Goal: Task Accomplishment & Management: Use online tool/utility

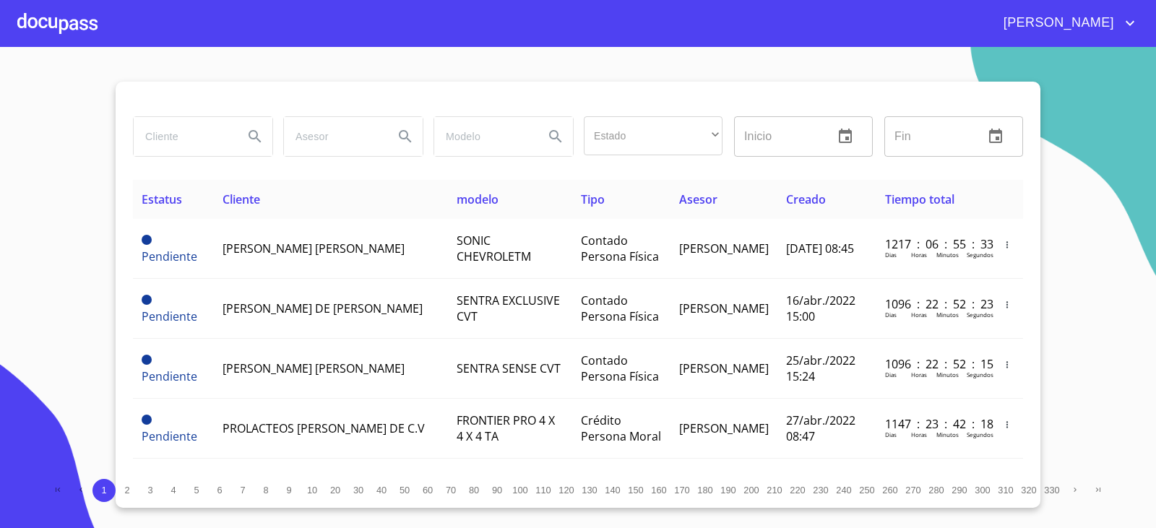
click at [142, 148] on input "search" at bounding box center [183, 136] width 98 height 39
click at [185, 134] on input "search" at bounding box center [183, 136] width 98 height 39
type input "SALVADOR DE JESUS"
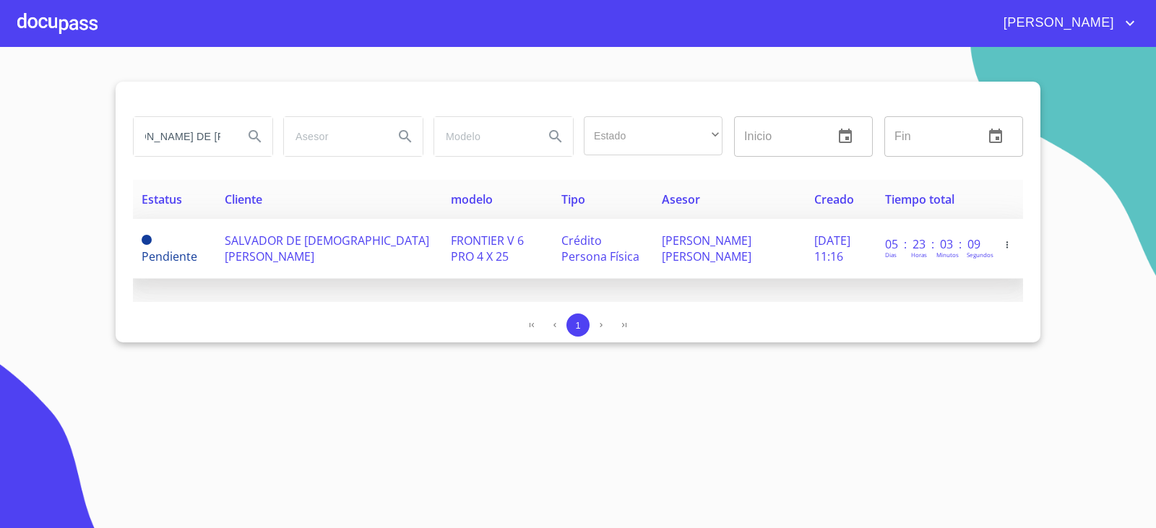
click at [340, 254] on span "SALVADOR DE JESUS ALEJANDRE MENDOZA" at bounding box center [327, 249] width 204 height 32
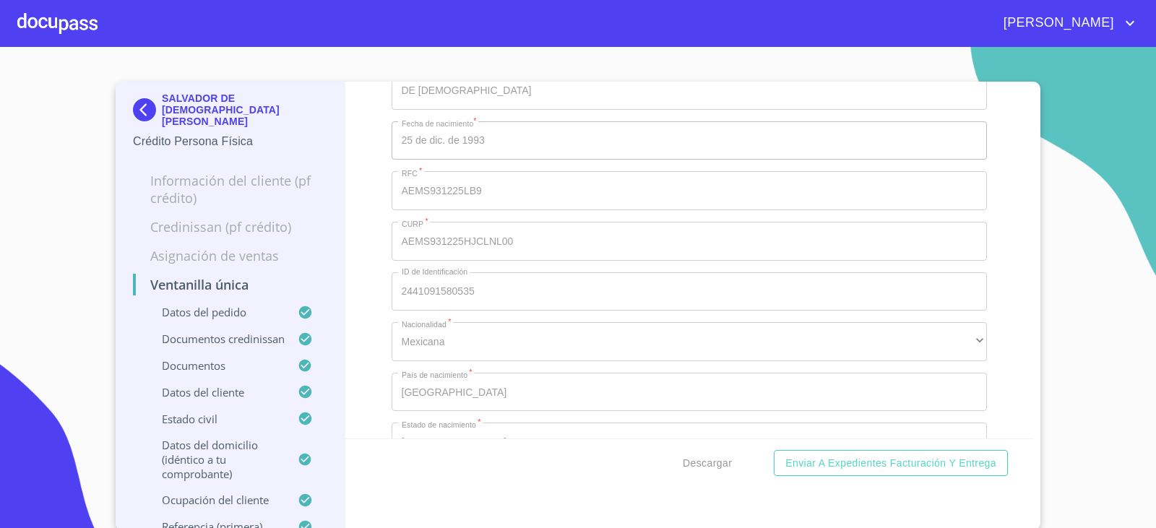
scroll to position [5383, 0]
click at [143, 98] on img at bounding box center [147, 109] width 29 height 23
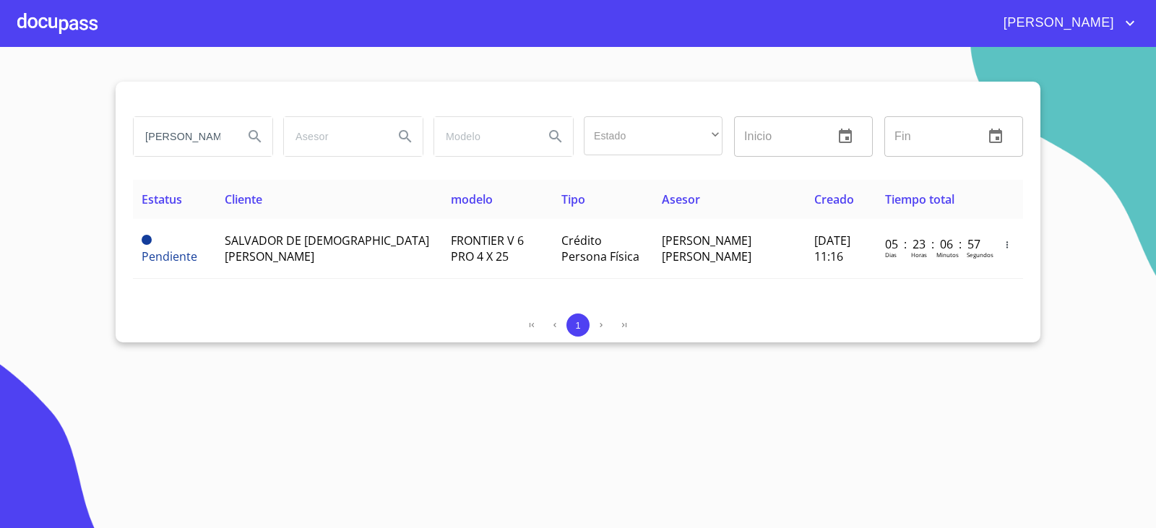
click at [207, 139] on input "SALVADOR DE JESUS" at bounding box center [183, 136] width 98 height 39
click at [213, 152] on input "SALVADOR DE JESUS" at bounding box center [183, 136] width 98 height 39
click at [212, 149] on input "SALVADOR DE JESUS" at bounding box center [183, 136] width 98 height 39
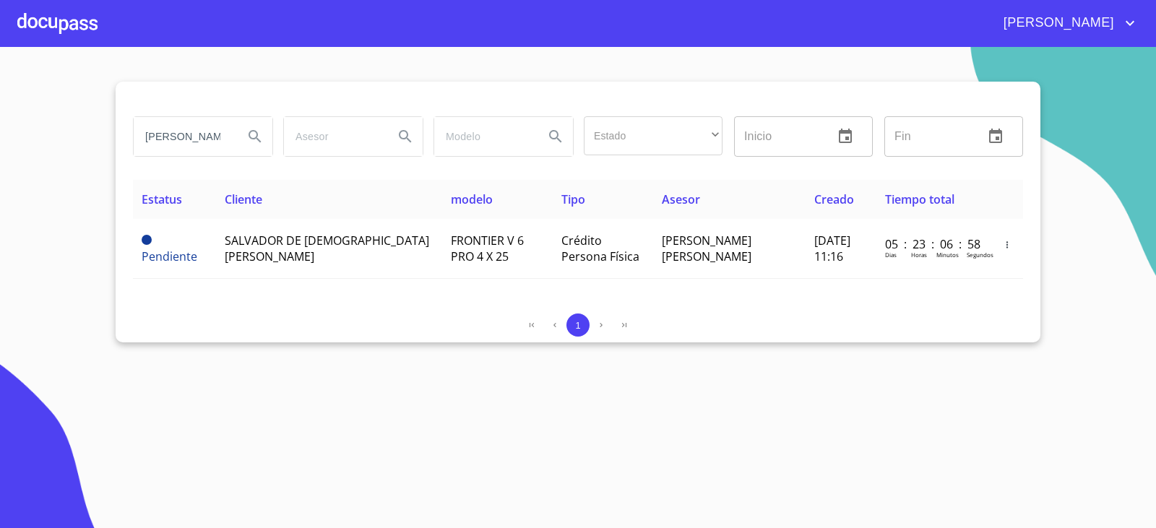
click at [212, 148] on input "SALVADOR DE JESUS" at bounding box center [183, 136] width 98 height 39
type input "J CARMEN"
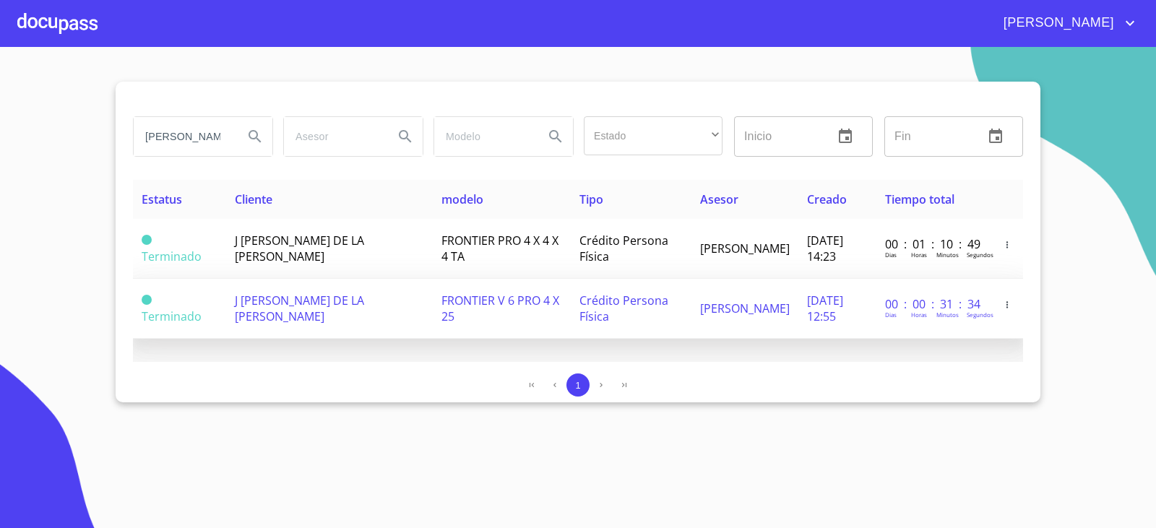
click at [285, 308] on span "J CARMEN DE LA CRUZ VILLALOBOS" at bounding box center [299, 309] width 129 height 32
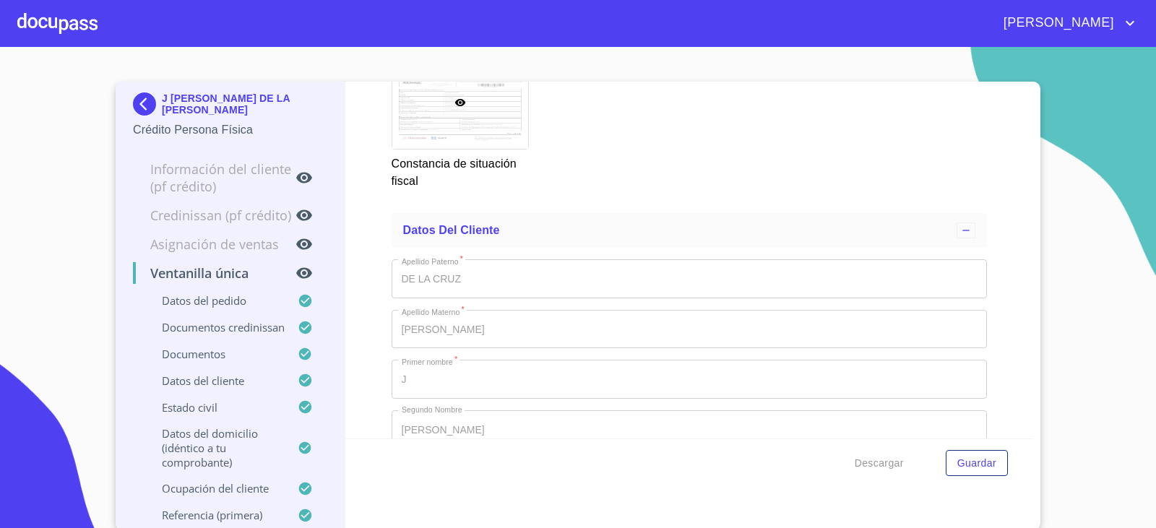
scroll to position [5103, 0]
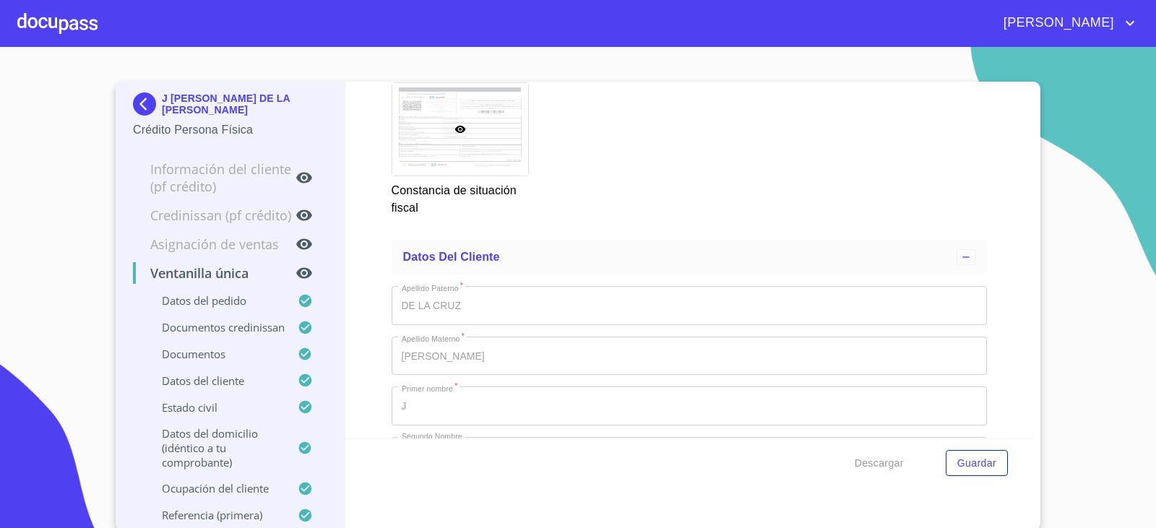
click at [146, 100] on img at bounding box center [147, 103] width 29 height 23
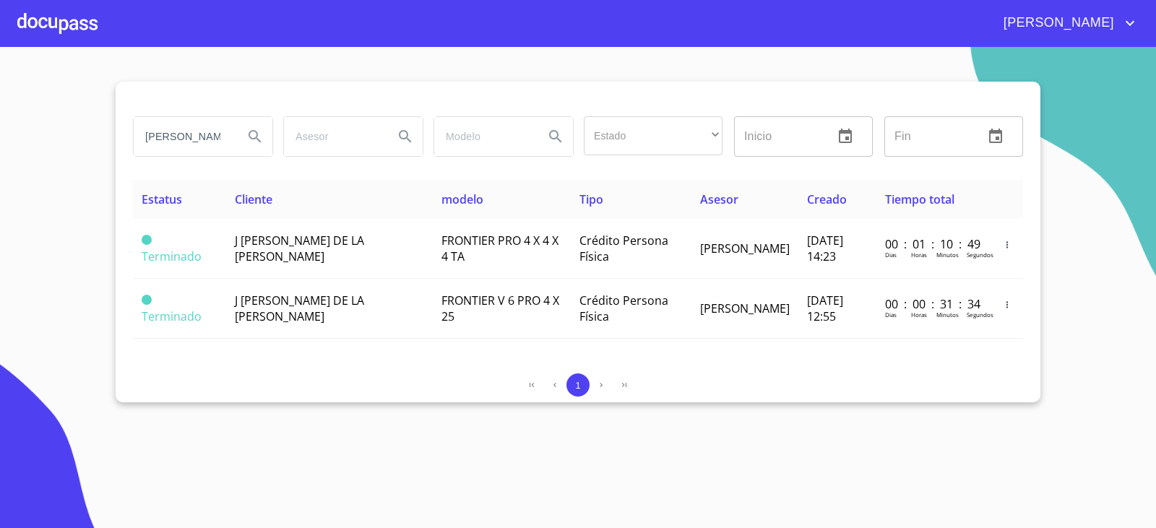
click at [177, 150] on input "J CARMEN" at bounding box center [183, 136] width 98 height 39
type input "GUSTAVO FRANCO MART"
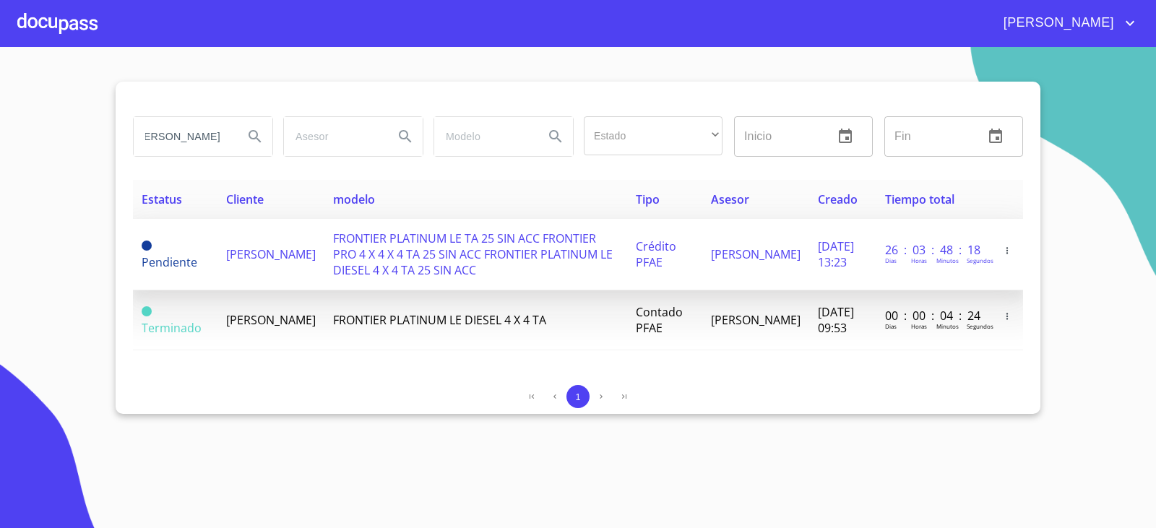
scroll to position [0, 0]
click at [404, 242] on span "FRONTIER PLATINUM LE TA 25 SIN ACC FRONTIER PRO 4 X 4 X 4 TA 25 SIN ACC FRONTIE…" at bounding box center [473, 254] width 280 height 48
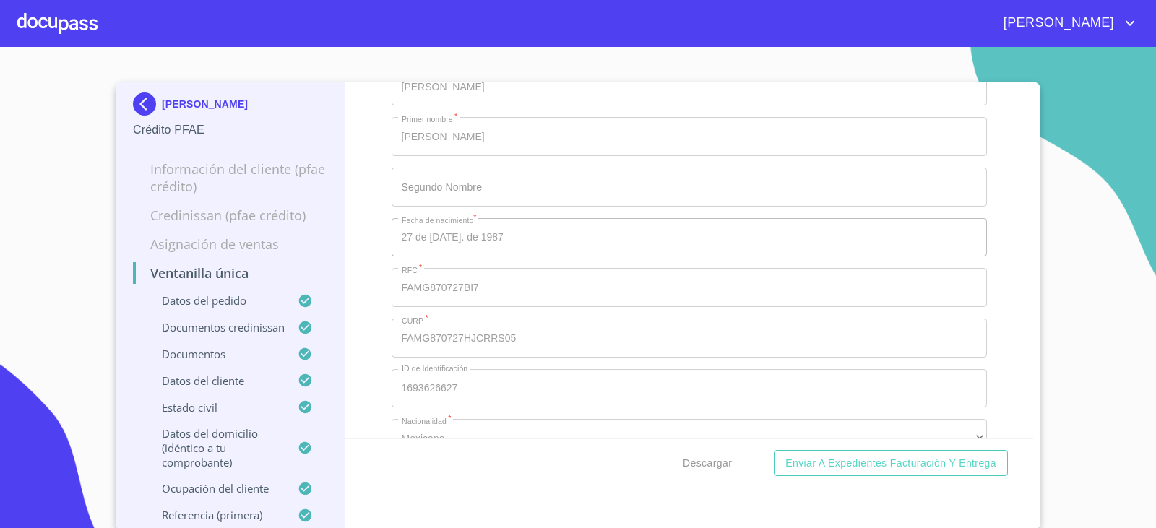
scroll to position [5351, 0]
click at [145, 106] on img at bounding box center [147, 103] width 29 height 23
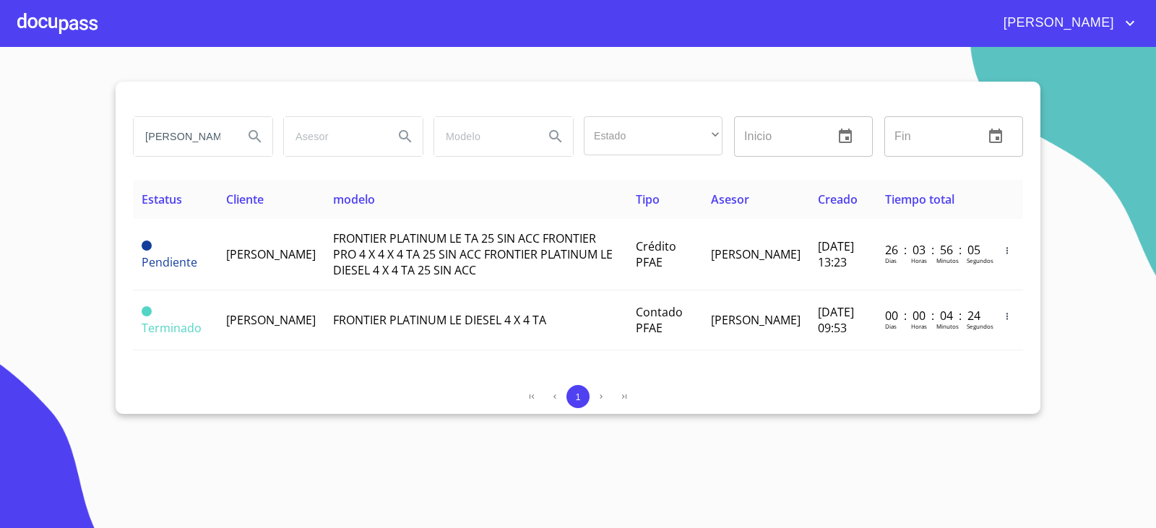
click at [203, 128] on input "GUSTAVO FRANCO MART" at bounding box center [183, 136] width 98 height 39
type input "ANGEL IVAN GARCI"
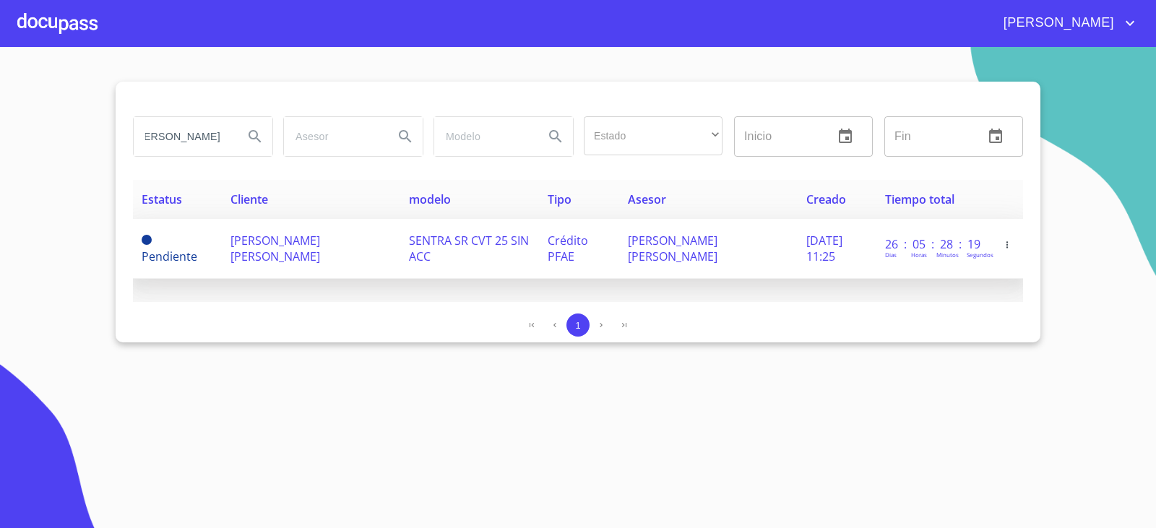
click at [345, 266] on td "ANGEL IVAN GARCIA CASIMIRO" at bounding box center [311, 249] width 178 height 60
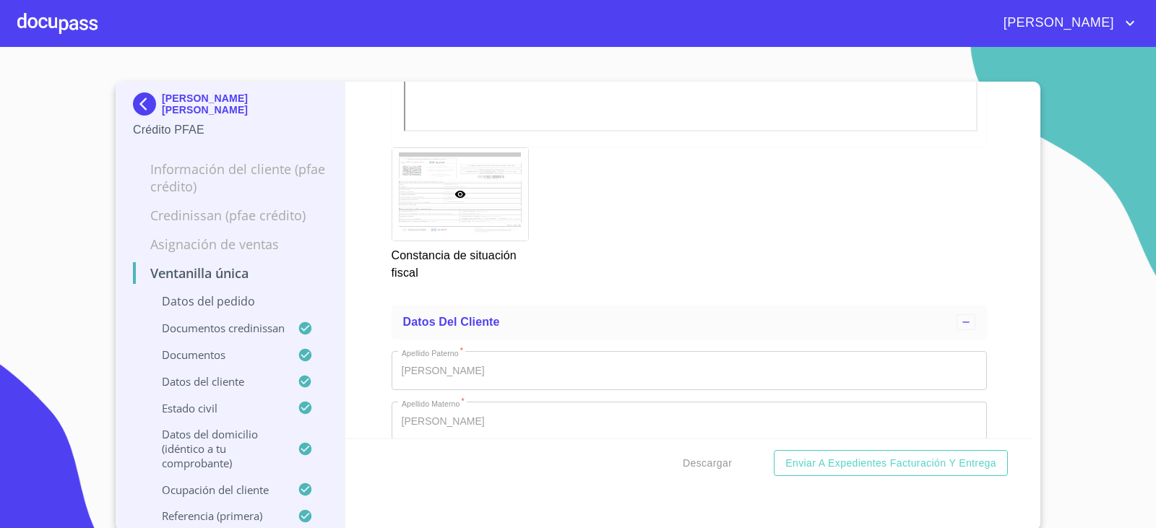
scroll to position [5347, 0]
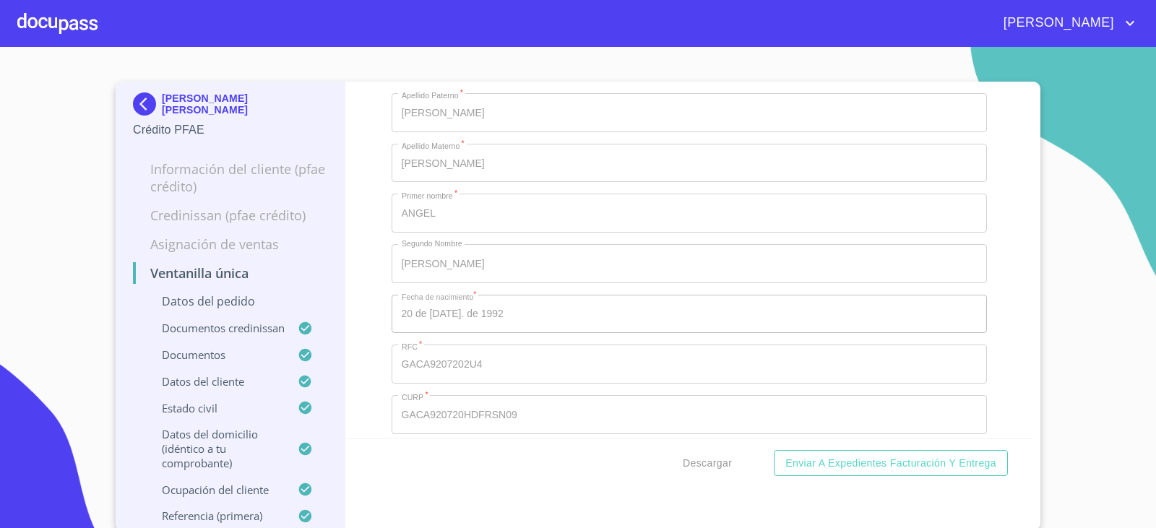
click at [134, 94] on img at bounding box center [147, 103] width 29 height 23
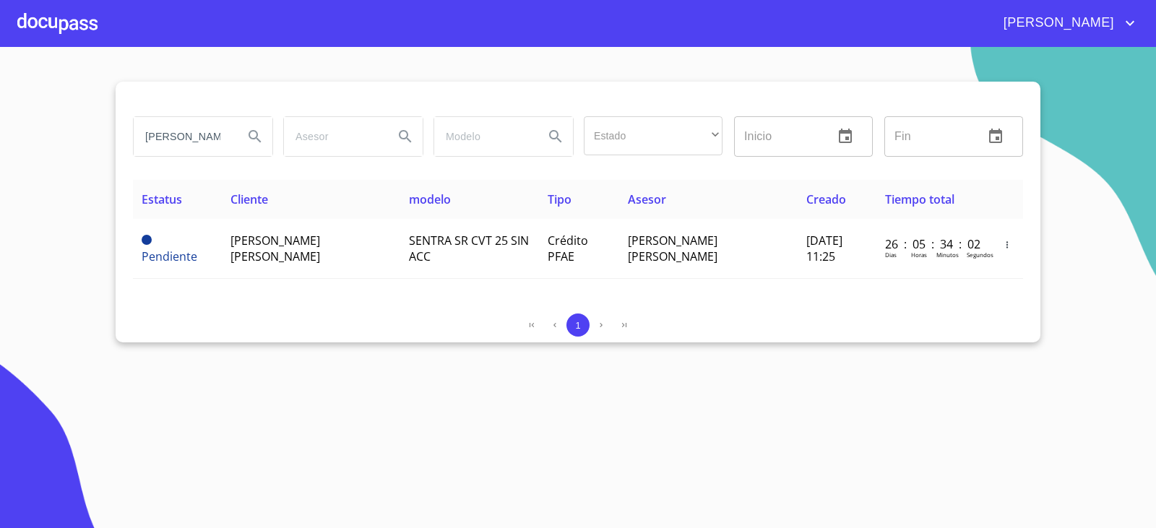
click at [220, 124] on input "ANGEL IVAN GARCI" at bounding box center [183, 136] width 98 height 39
click at [217, 129] on input "ANGEL IVAN GARCI" at bounding box center [183, 136] width 98 height 39
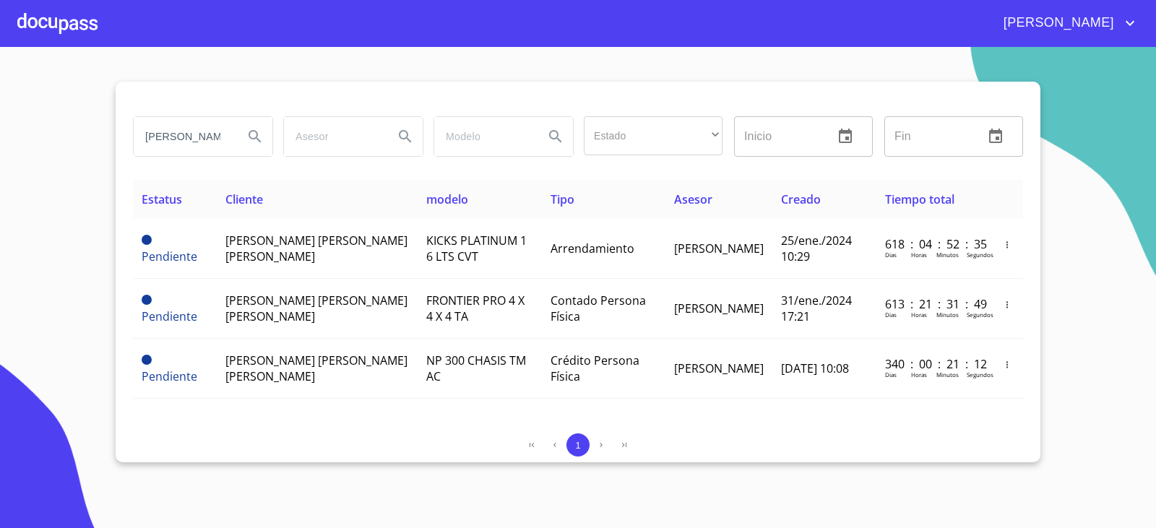
click at [210, 132] on input "JOSE GONZALEZ" at bounding box center [183, 136] width 98 height 39
type input "SERGIO EDMI"
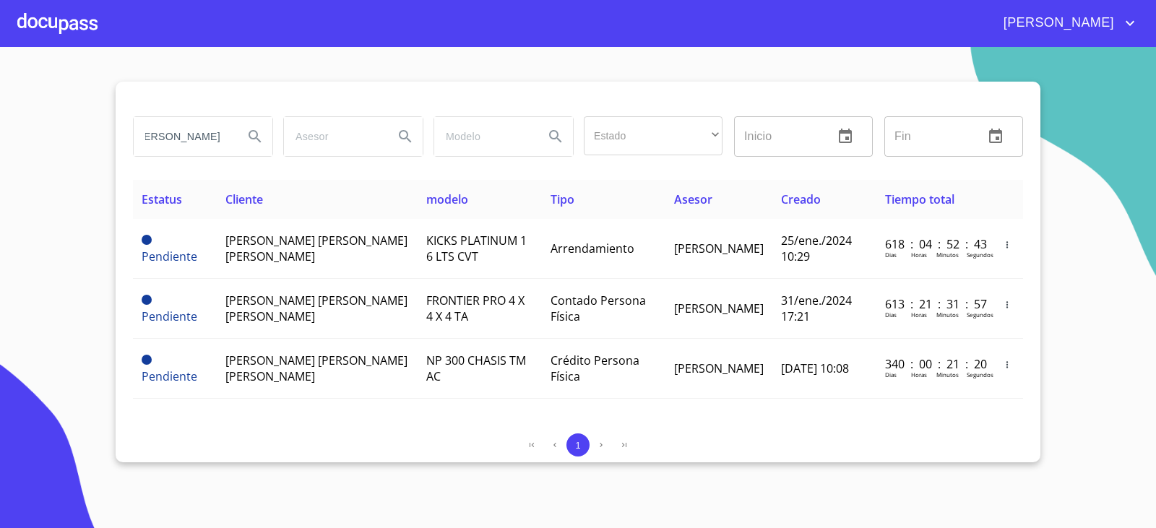
type input "SERGIO EDMUNDO GONZA"
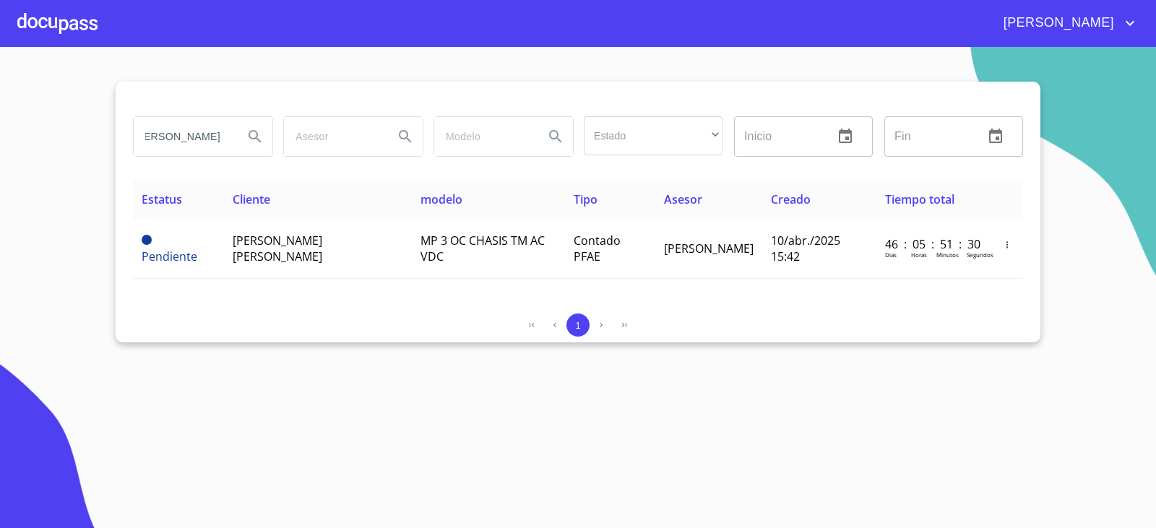
scroll to position [0, 0]
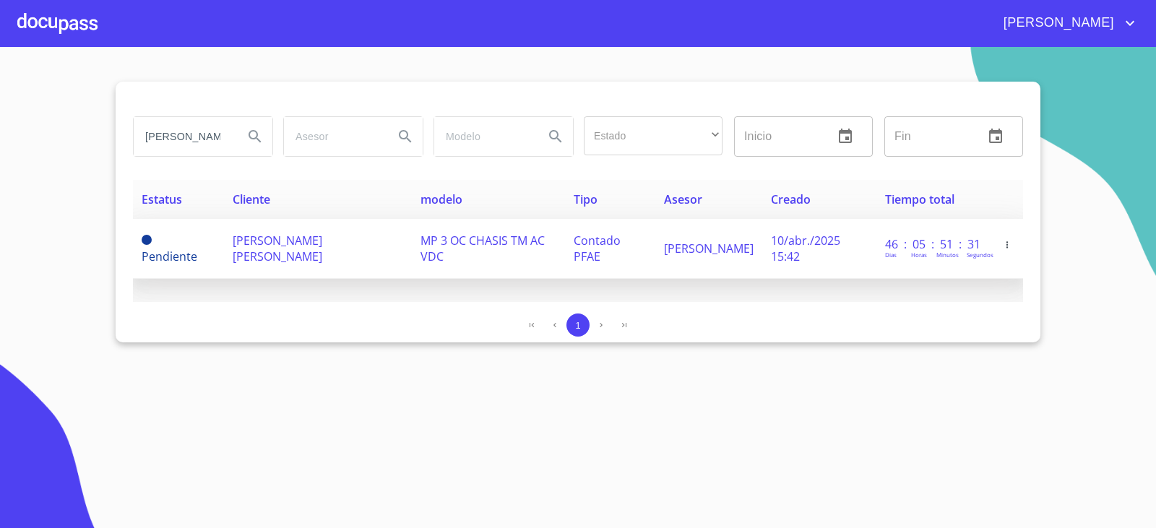
click at [293, 250] on td "SERGIO EDMUNDO GONZALEZ SALAZAR" at bounding box center [317, 249] width 187 height 60
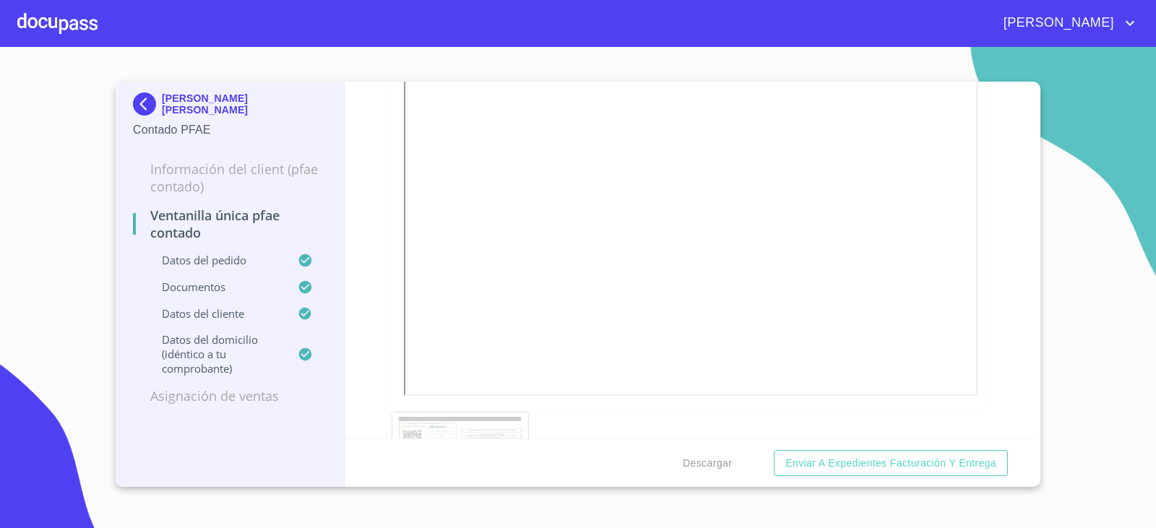
scroll to position [1879, 0]
click at [155, 106] on img at bounding box center [147, 103] width 29 height 23
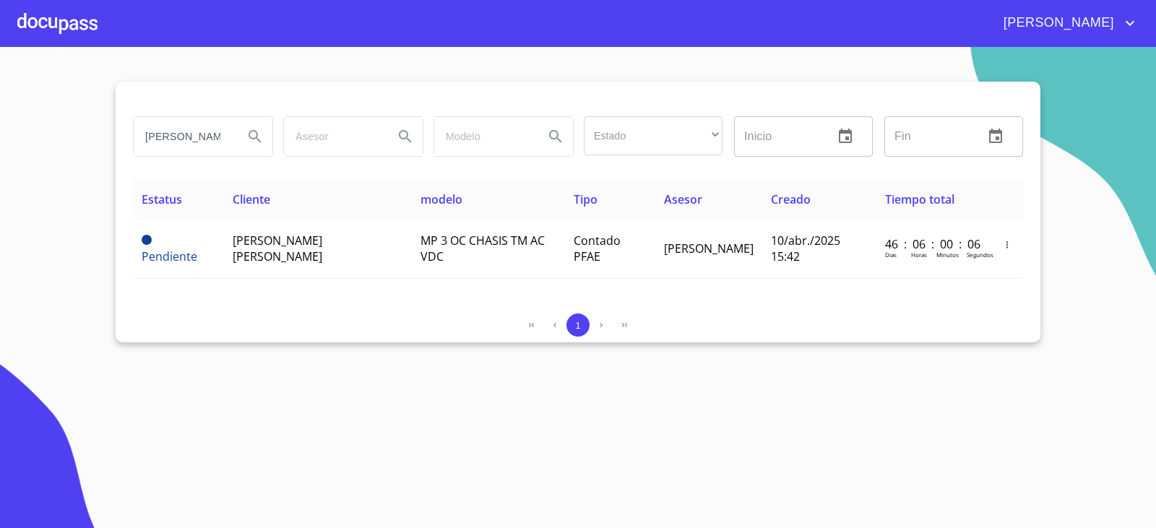
click at [219, 143] on input "SERGIO EDMUNDO GONZA" at bounding box center [183, 136] width 98 height 39
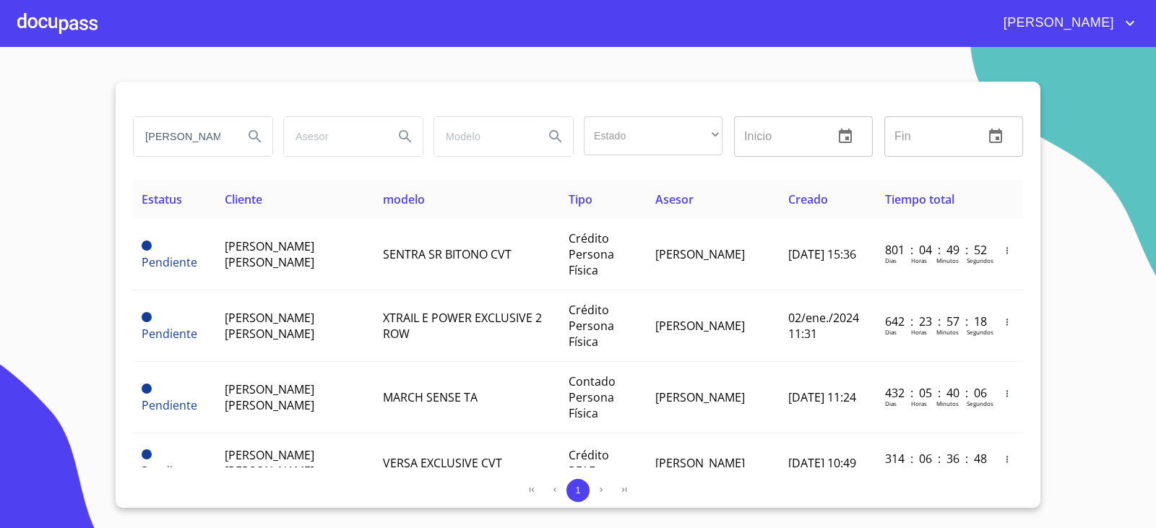
drag, startPoint x: 218, startPoint y: 139, endPoint x: 319, endPoint y: 145, distance: 100.6
click at [319, 145] on div "HECTOR MANUEL Estado ​ ​ Inicio ​ Fin ​" at bounding box center [578, 137] width 902 height 52
type input "HECTOR MANUEL GUZMAN"
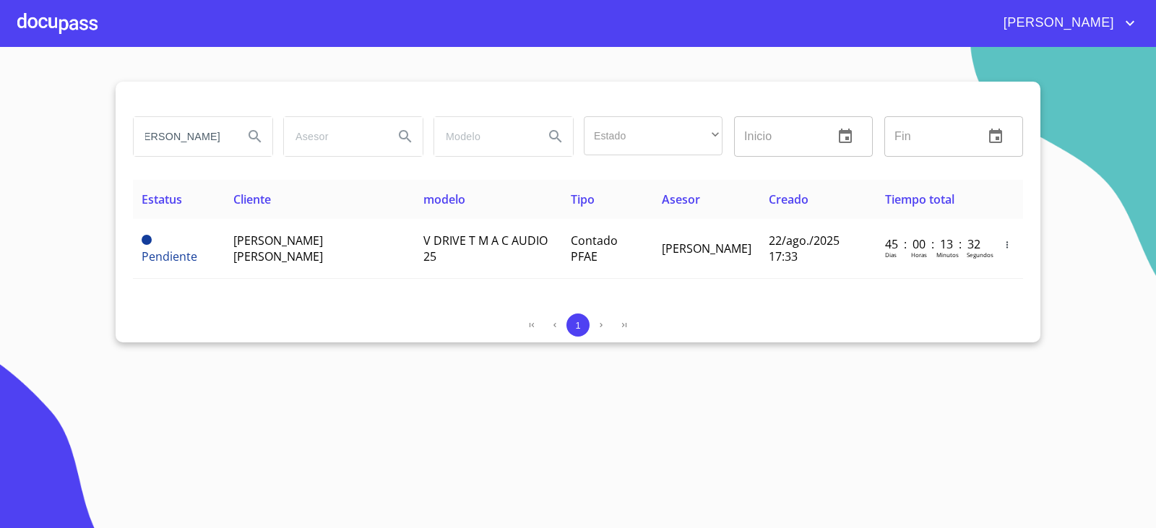
scroll to position [0, 0]
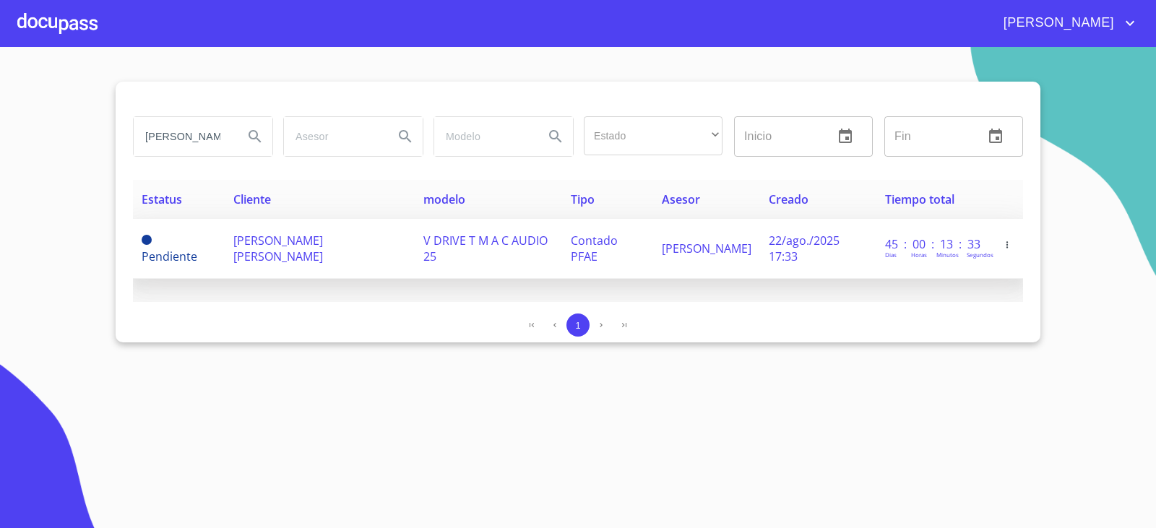
click at [307, 252] on td "HECTOR MANUEL GUZMAN NIEVES" at bounding box center [320, 249] width 190 height 60
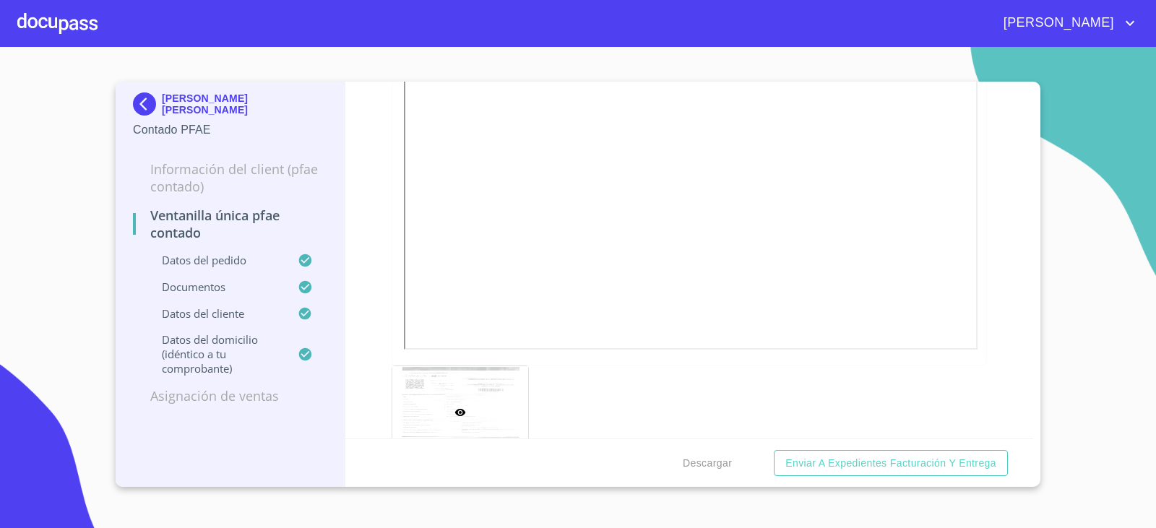
scroll to position [1886, 0]
click at [144, 102] on img at bounding box center [147, 103] width 29 height 23
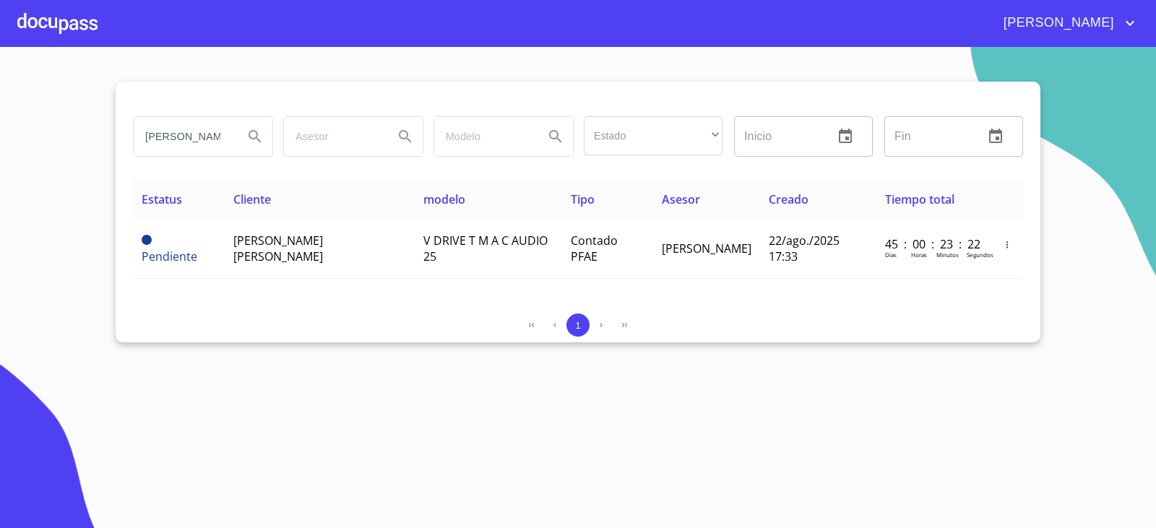
click at [173, 145] on input "HECTOR MANUEL GUZMAN" at bounding box center [183, 136] width 98 height 39
type input "EMMANUEL MENDEZ"
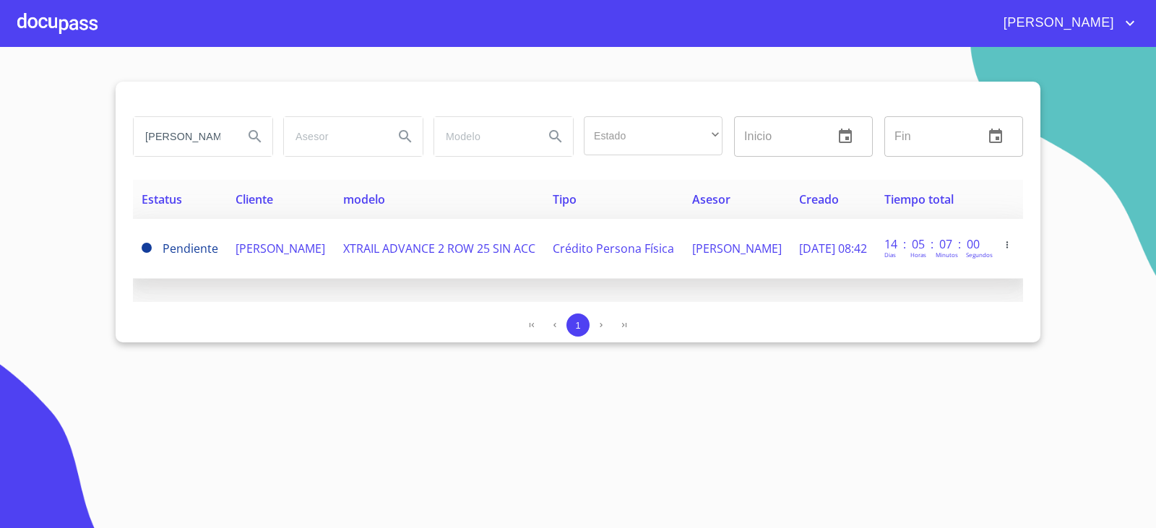
click at [320, 262] on td "EMMANUEL MENDEZ CANO" at bounding box center [280, 249] width 107 height 60
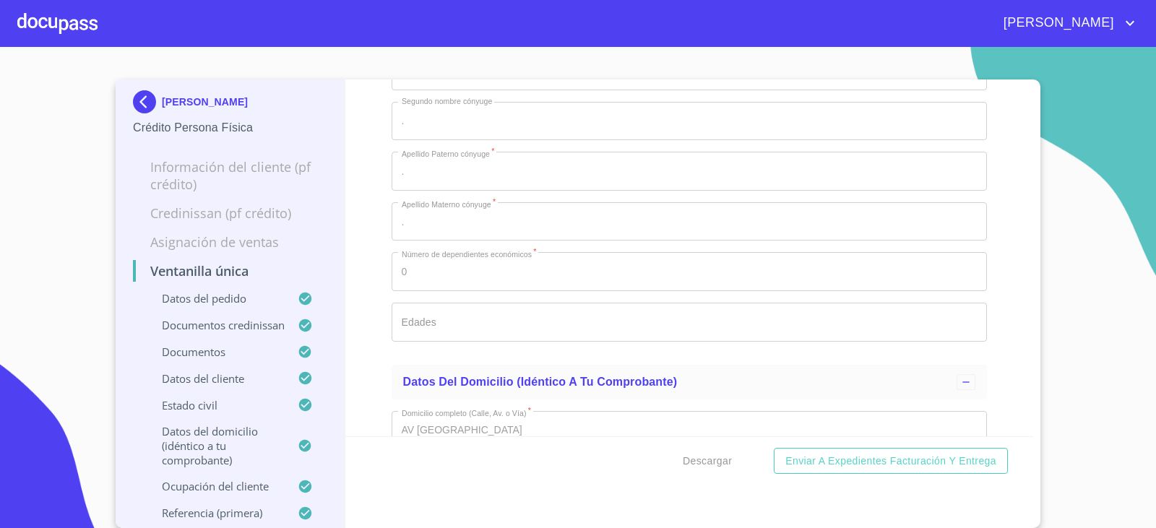
scroll to position [5443, 0]
click at [146, 100] on img at bounding box center [147, 101] width 29 height 23
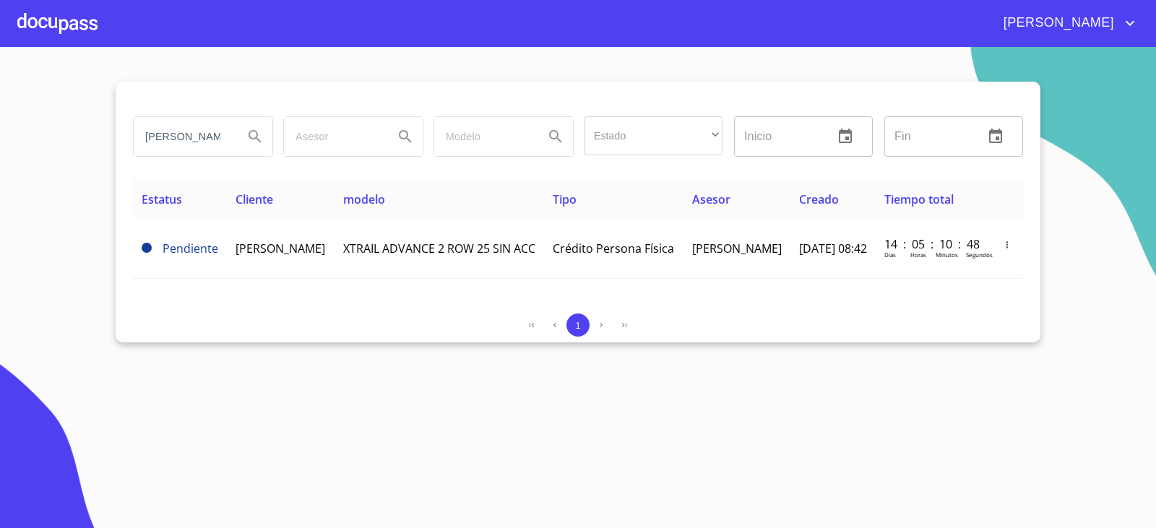
click at [204, 147] on input "EMMANUEL MENDEZ" at bounding box center [183, 136] width 98 height 39
type input "MARIA MARTHA"
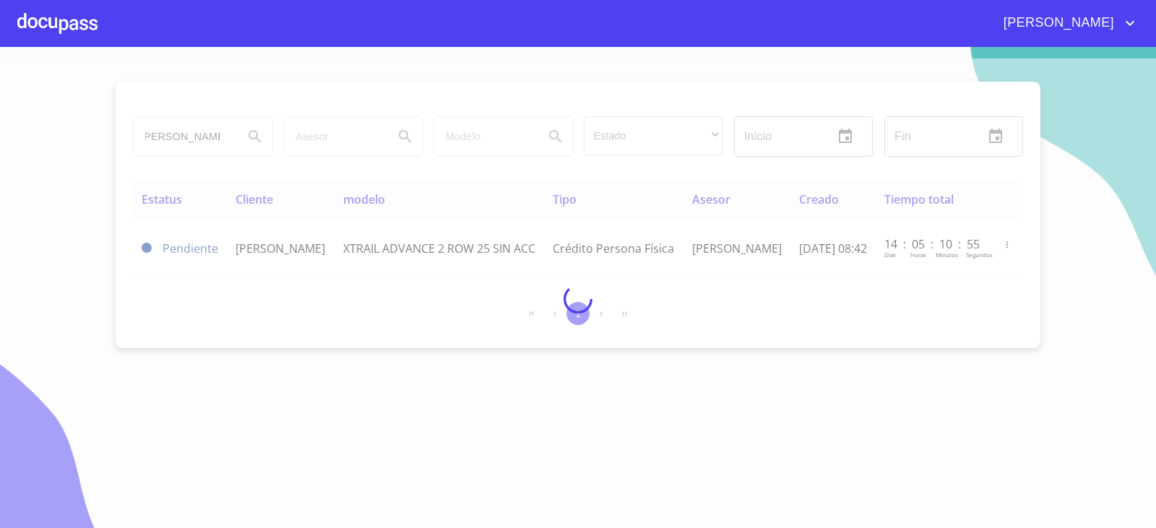
scroll to position [0, 0]
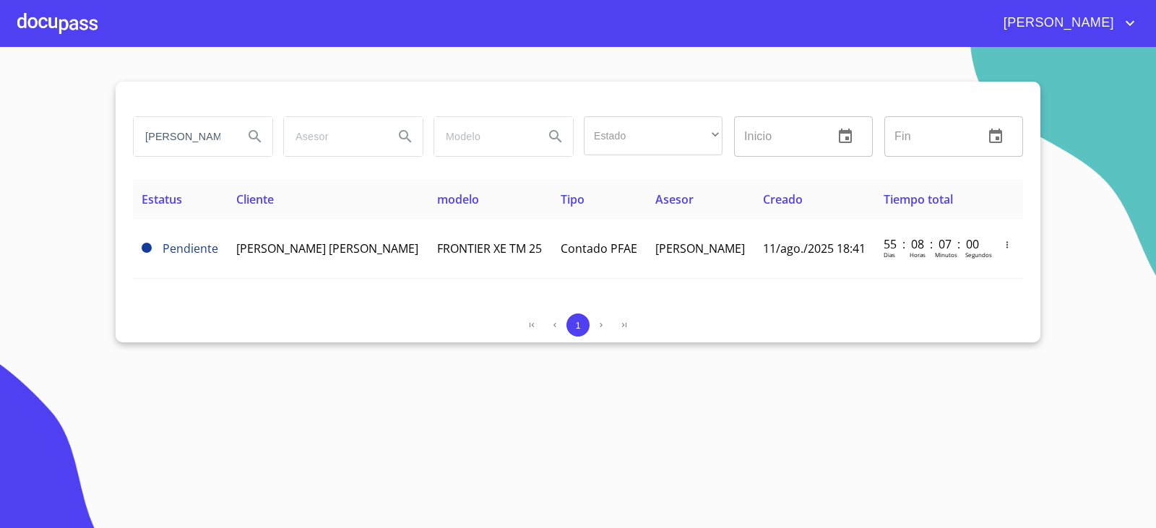
drag, startPoint x: 259, startPoint y: 405, endPoint x: 271, endPoint y: 396, distance: 14.5
click at [266, 400] on section "MARIA MARTHA Estado ​ ​ Inicio ​ Fin ​ Estatus Cliente modelo Tipo Asesor Cread…" at bounding box center [578, 287] width 1156 height 481
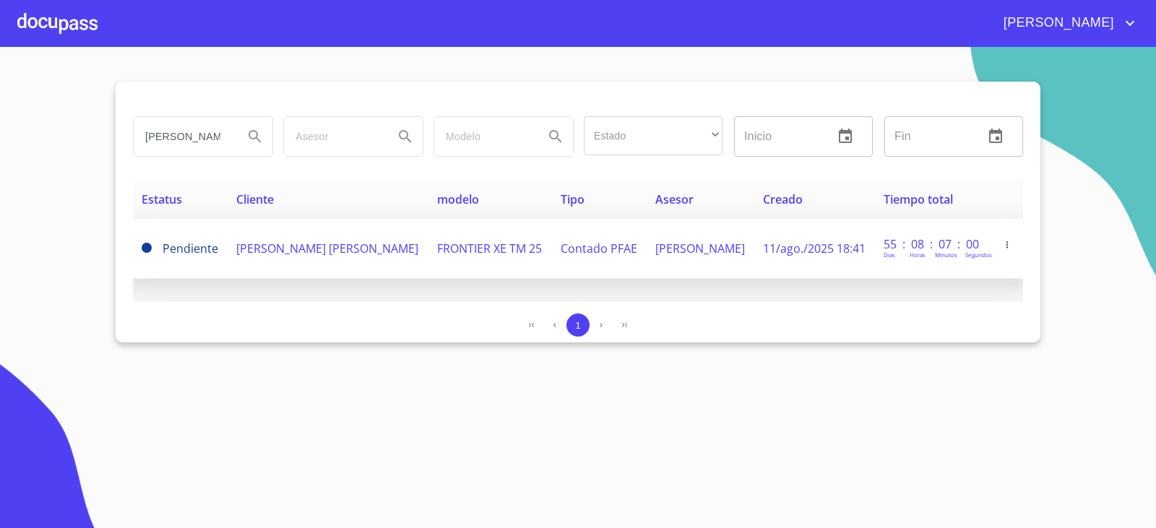
click at [323, 254] on span "MARIA MARTHA PEREZ SANTANA" at bounding box center [327, 249] width 182 height 16
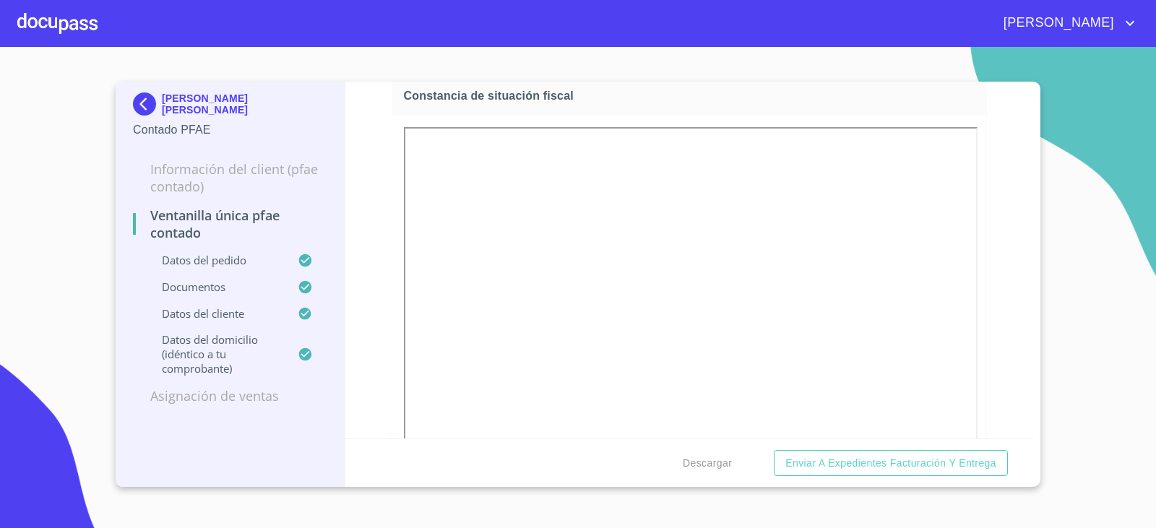
scroll to position [1806, 0]
click at [139, 90] on div "MARIA MARTHA PEREZ SANTANA Contado PFAE" at bounding box center [230, 116] width 194 height 68
click at [142, 99] on img at bounding box center [147, 103] width 29 height 23
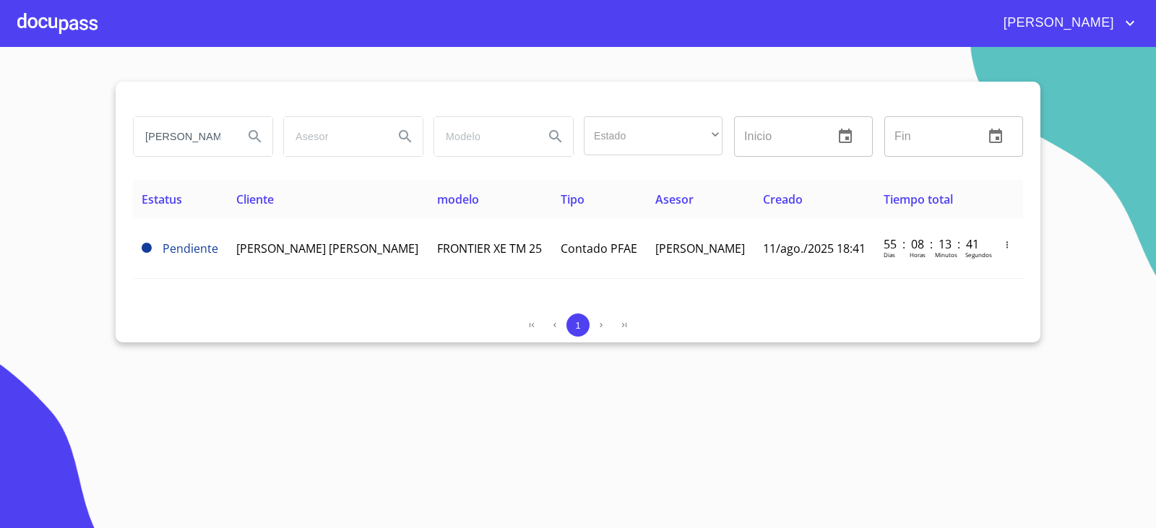
click at [191, 137] on input "MARIA MARTHA" at bounding box center [183, 136] width 98 height 39
type input "[PERSON_NAME]"
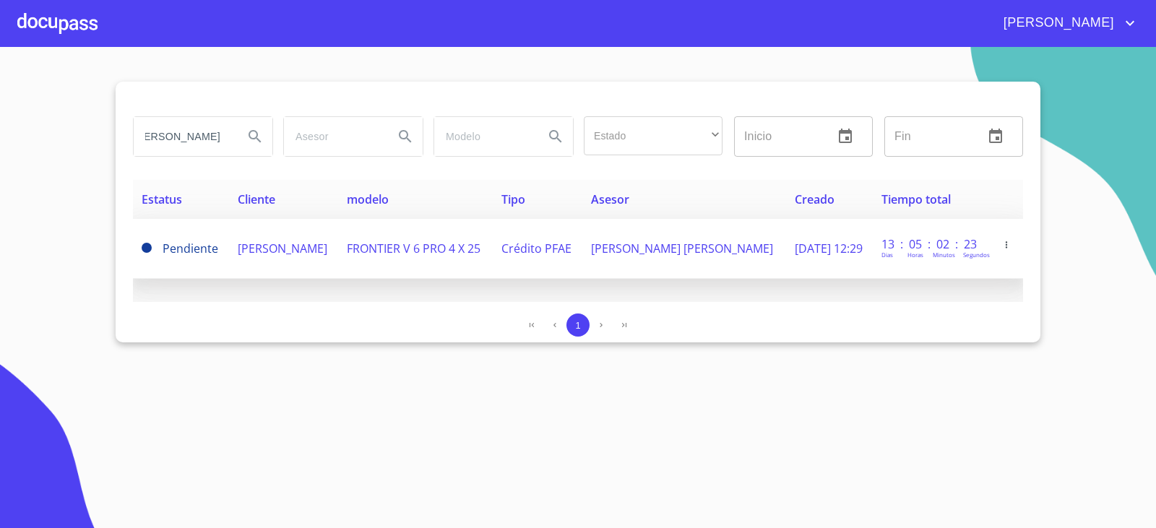
scroll to position [0, 0]
click at [338, 241] on td "[PERSON_NAME]" at bounding box center [283, 249] width 109 height 60
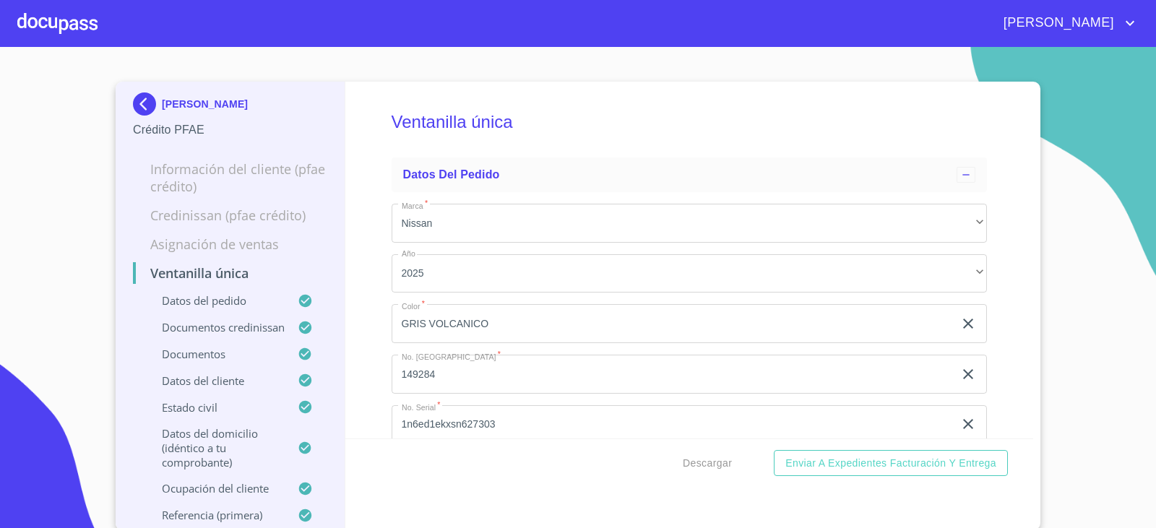
drag, startPoint x: 331, startPoint y: 189, endPoint x: 441, endPoint y: 92, distance: 145.9
click at [441, 92] on h5 "Ventanilla única" at bounding box center [690, 121] width 596 height 59
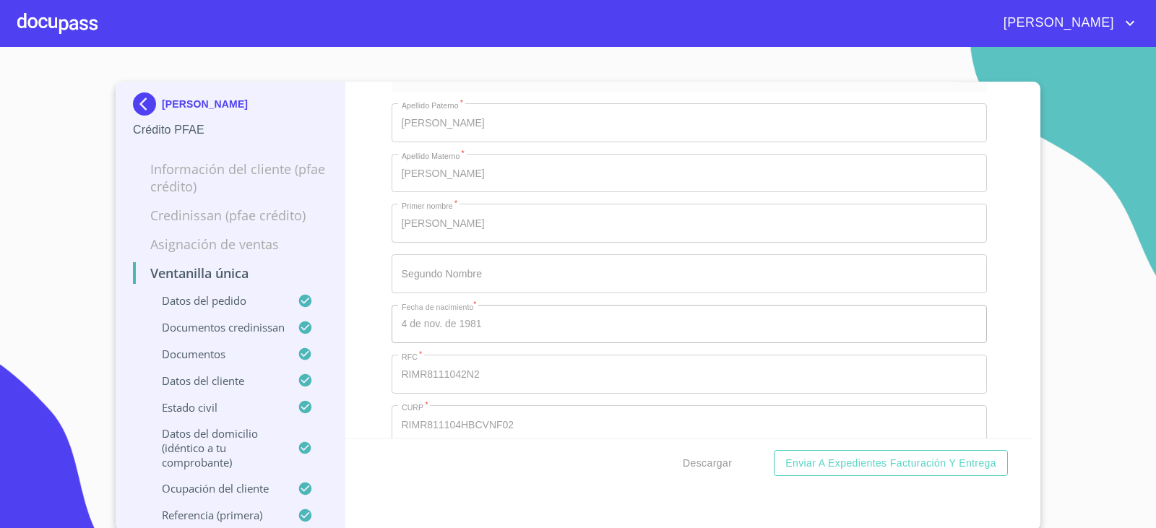
scroll to position [5563, 0]
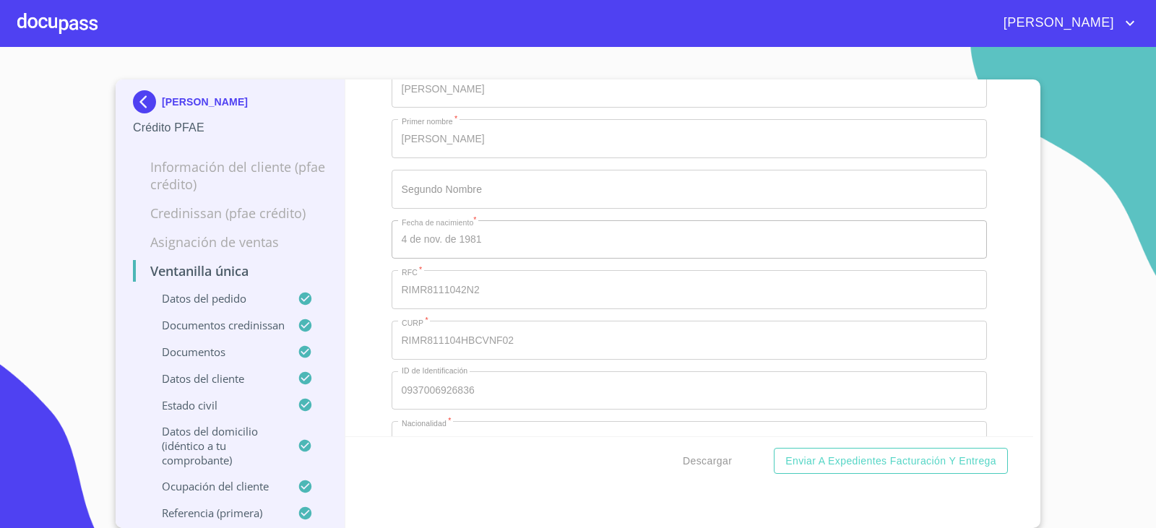
click at [139, 96] on img at bounding box center [147, 101] width 29 height 23
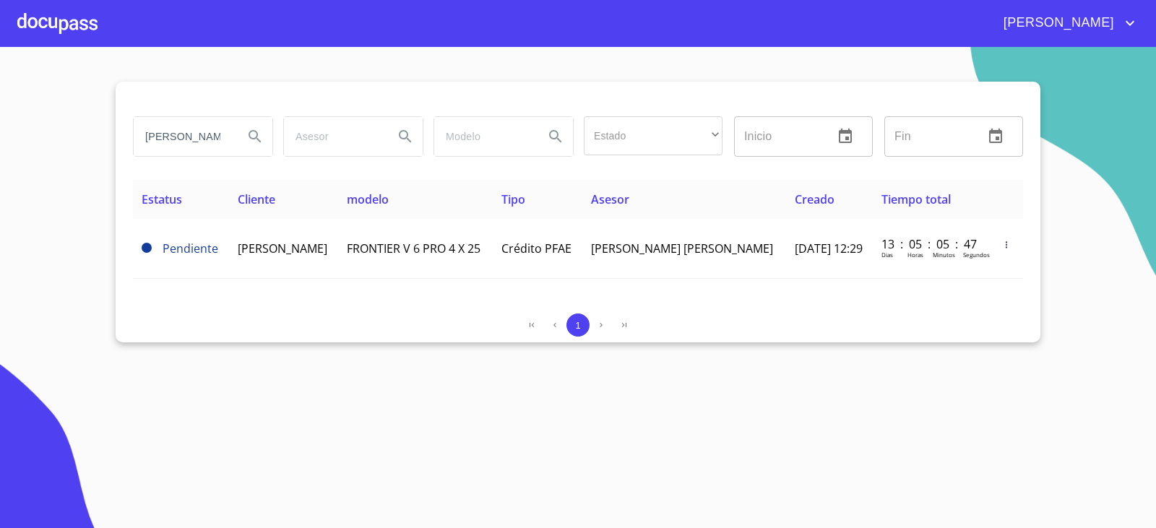
click at [207, 142] on input "[PERSON_NAME]" at bounding box center [183, 136] width 98 height 39
click at [207, 142] on input "RAFAEL RIVAS MO" at bounding box center [183, 136] width 98 height 39
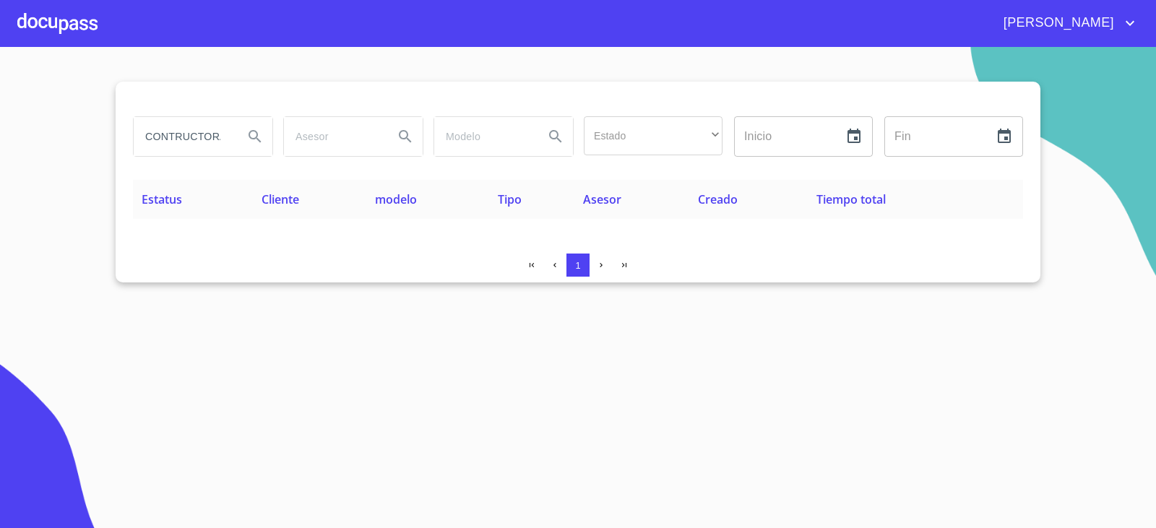
scroll to position [0, 7]
drag, startPoint x: 146, startPoint y: 140, endPoint x: 357, endPoint y: 135, distance: 211.0
click at [357, 135] on div "CONTRUCTORA Estado ​ ​ Inicio ​ Fin ​" at bounding box center [578, 137] width 902 height 52
type input "CARRANTA"
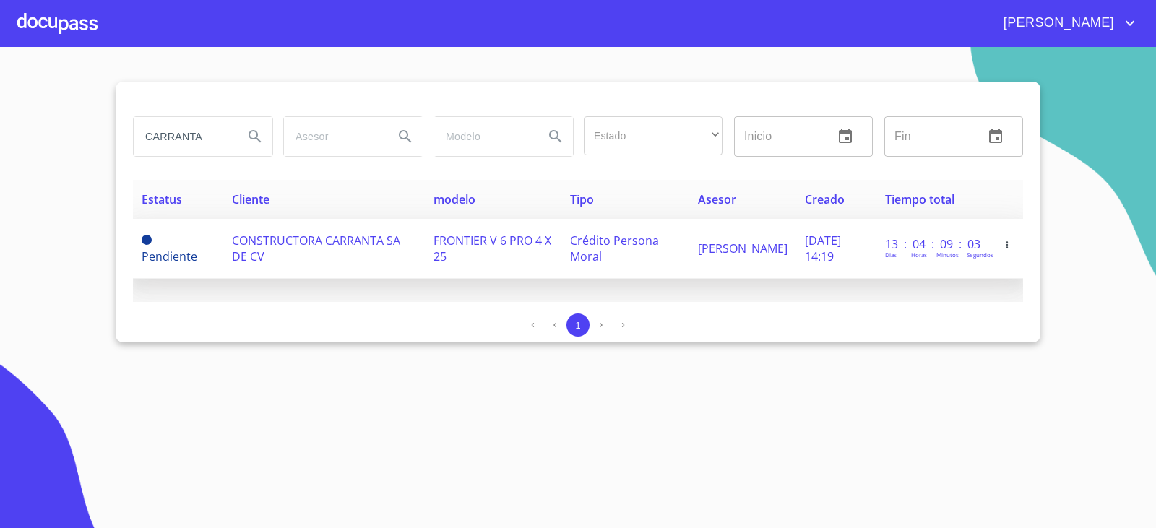
click at [249, 256] on span "CONSTRUCTORA CARRANTA SA DE CV" at bounding box center [316, 249] width 168 height 32
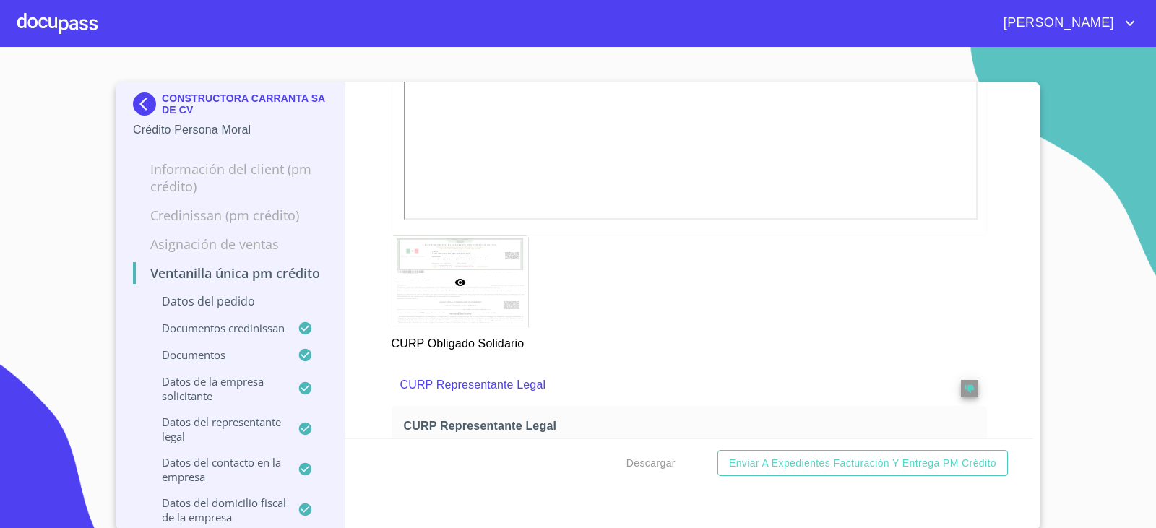
click at [140, 104] on img at bounding box center [147, 103] width 29 height 23
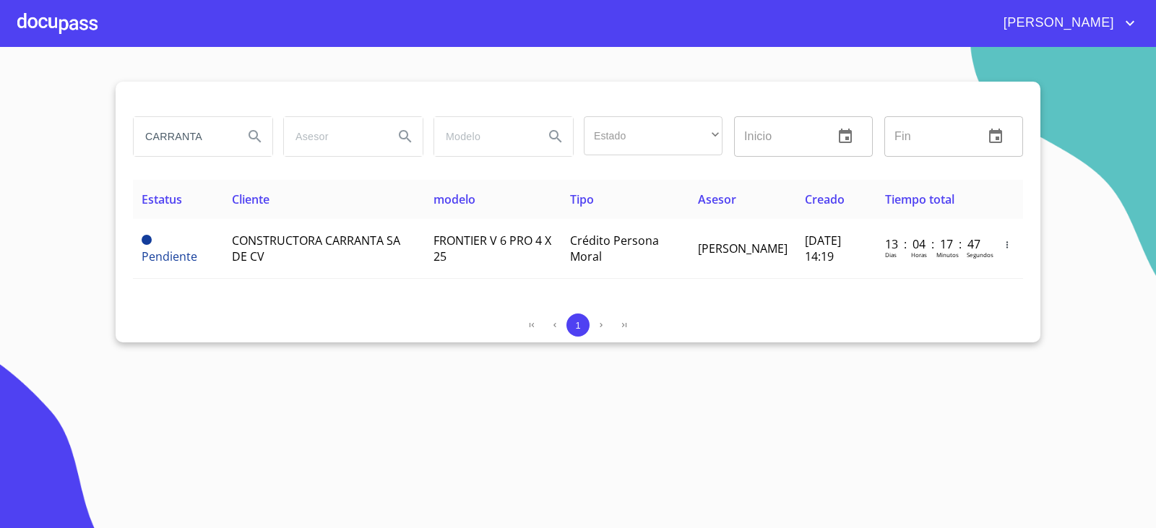
click at [210, 130] on input "CARRANTA" at bounding box center [183, 136] width 98 height 39
click at [212, 131] on input "CARRANTA" at bounding box center [183, 136] width 98 height 39
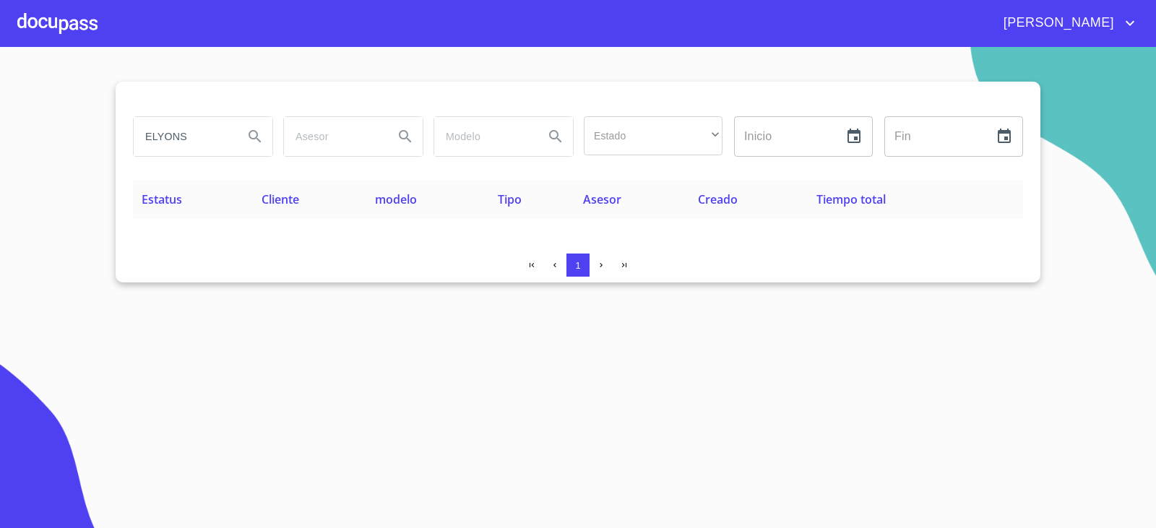
click at [189, 145] on input "ELYONS" at bounding box center [183, 136] width 98 height 39
click at [186, 141] on input "ELYON" at bounding box center [183, 136] width 98 height 39
click at [196, 136] on input "ELYON" at bounding box center [183, 136] width 98 height 39
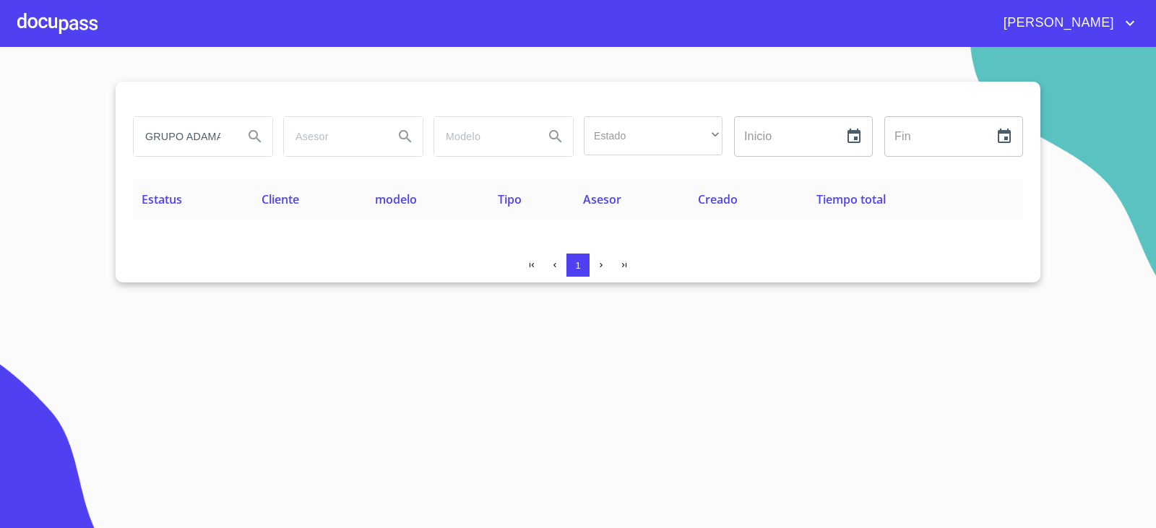
click at [189, 142] on input "GRUPO ADAMARIZ" at bounding box center [183, 136] width 98 height 39
click at [191, 138] on input "GRUPO ADAMARIZ" at bounding box center [183, 136] width 98 height 39
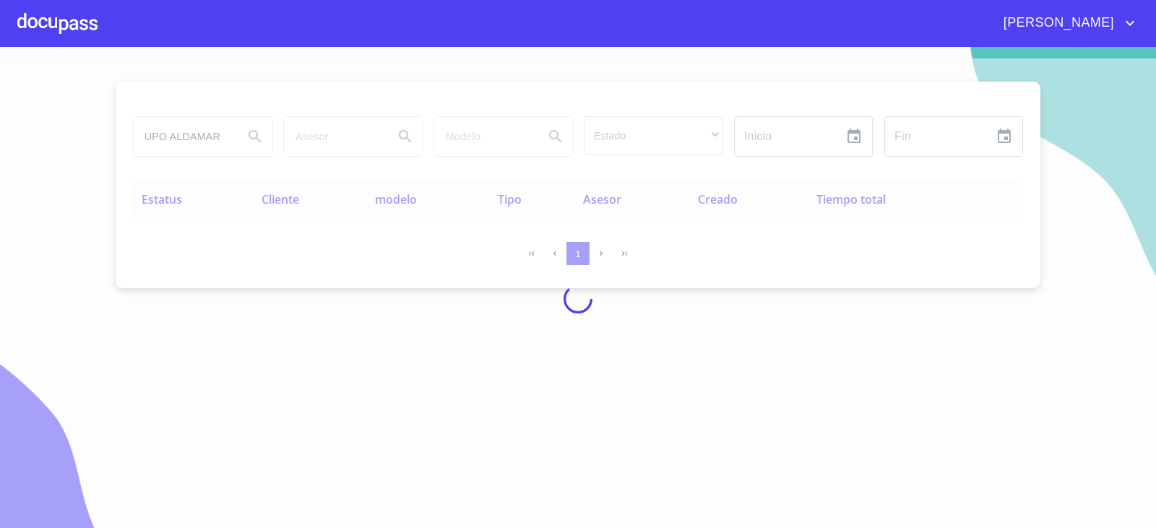
scroll to position [0, 17]
type input "GRUPO ALDAMAR"
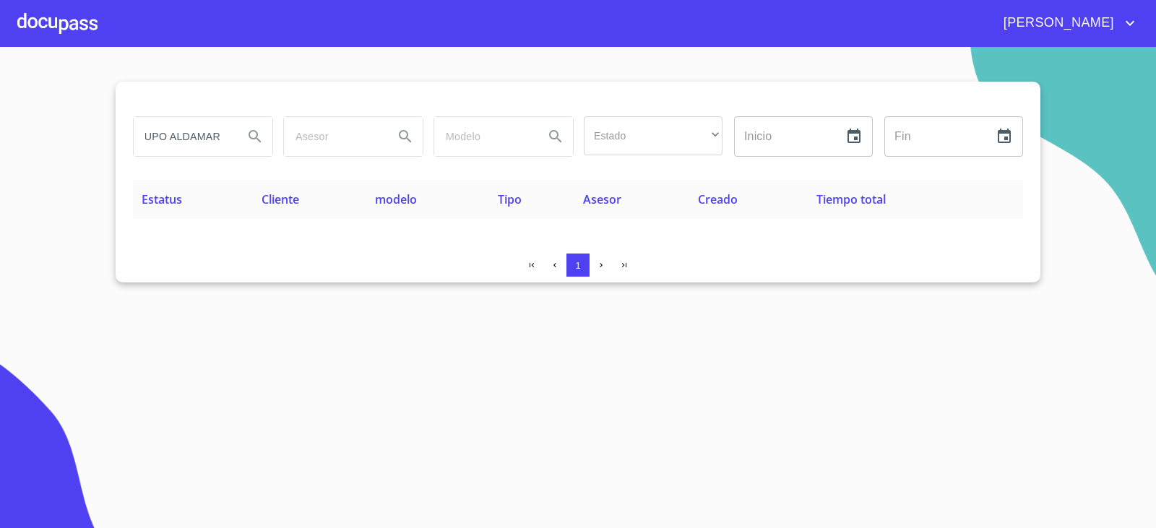
scroll to position [0, 0]
click at [141, 136] on input "GRUPO ALDAMAR" at bounding box center [183, 136] width 98 height 39
paste input "ALDARAMIZ"
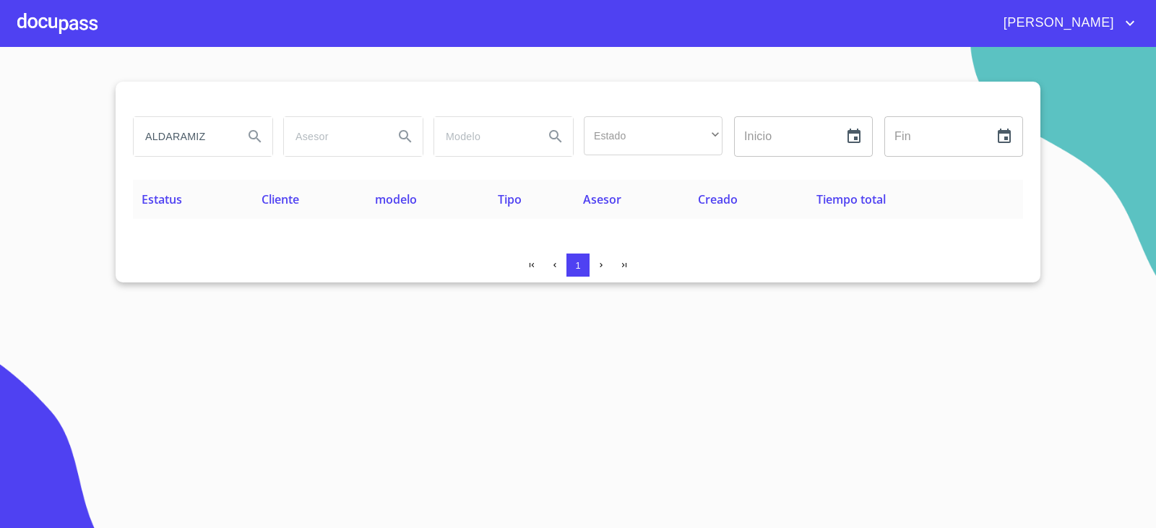
type input "ALDARAMIZ"
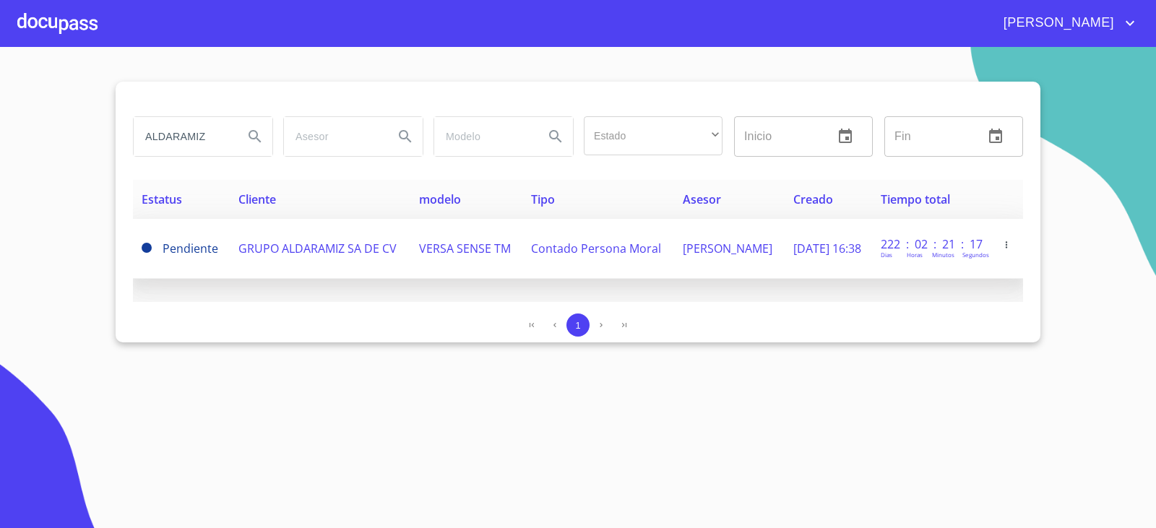
click at [444, 242] on span "VERSA SENSE TM" at bounding box center [465, 249] width 92 height 16
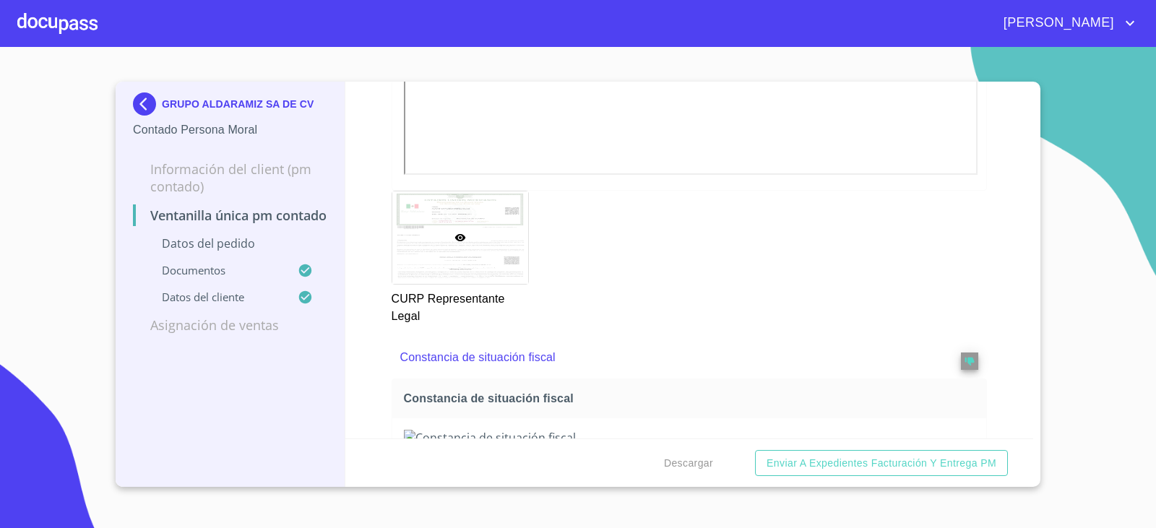
scroll to position [3204, 0]
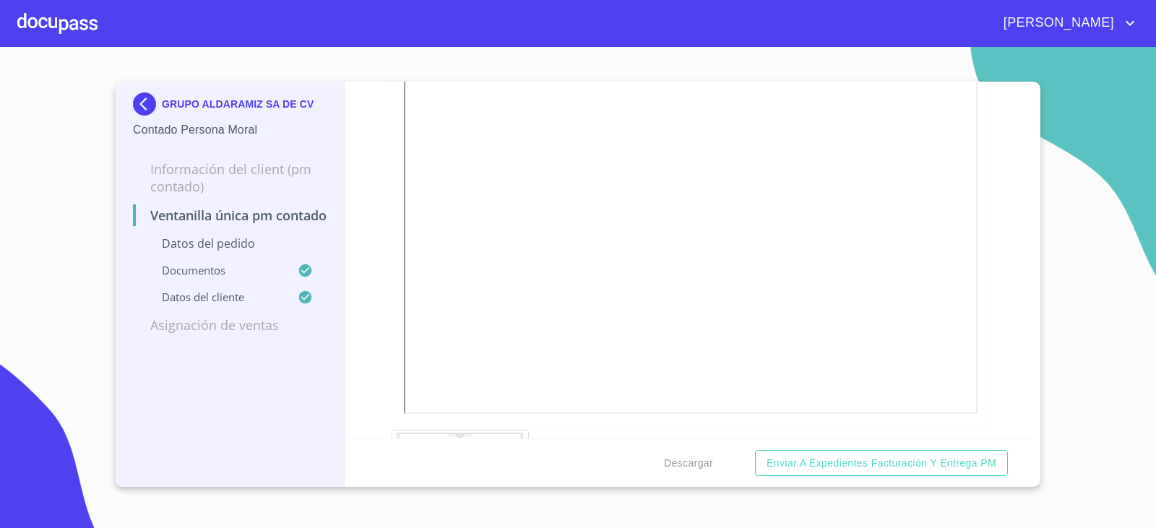
click at [165, 108] on p "GRUPO ALDARAMIZ SA DE CV" at bounding box center [238, 104] width 152 height 12
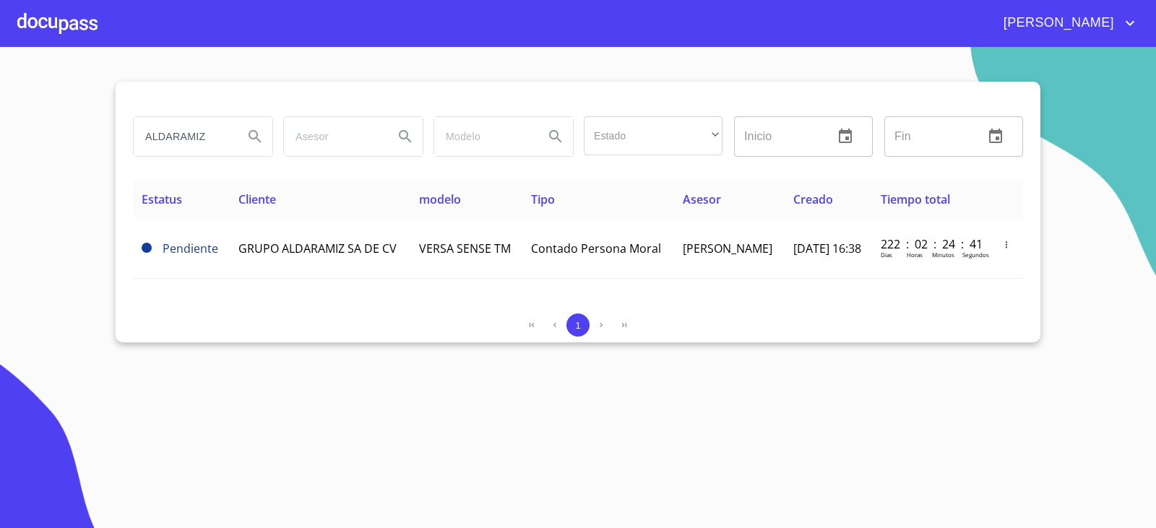
click at [192, 145] on input "ALDARAMIZ" at bounding box center [183, 136] width 98 height 39
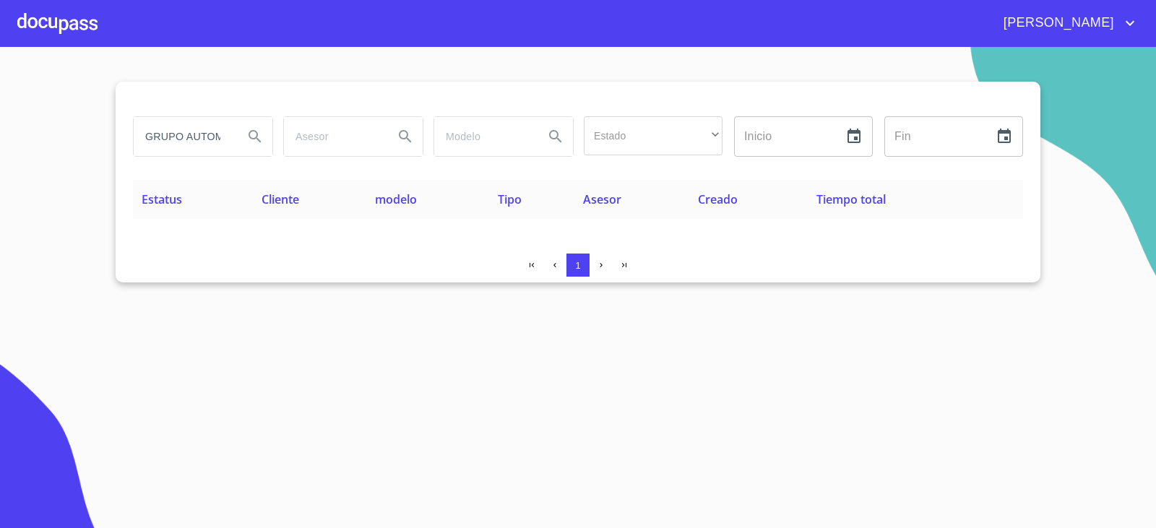
scroll to position [0, 35]
drag, startPoint x: 249, startPoint y: 133, endPoint x: 454, endPoint y: 142, distance: 204.7
click at [454, 142] on div "GRUPO AUTOMOTRIZ Estado ​ ​ Inicio ​ Fin ​" at bounding box center [578, 137] width 902 height 52
type input "G"
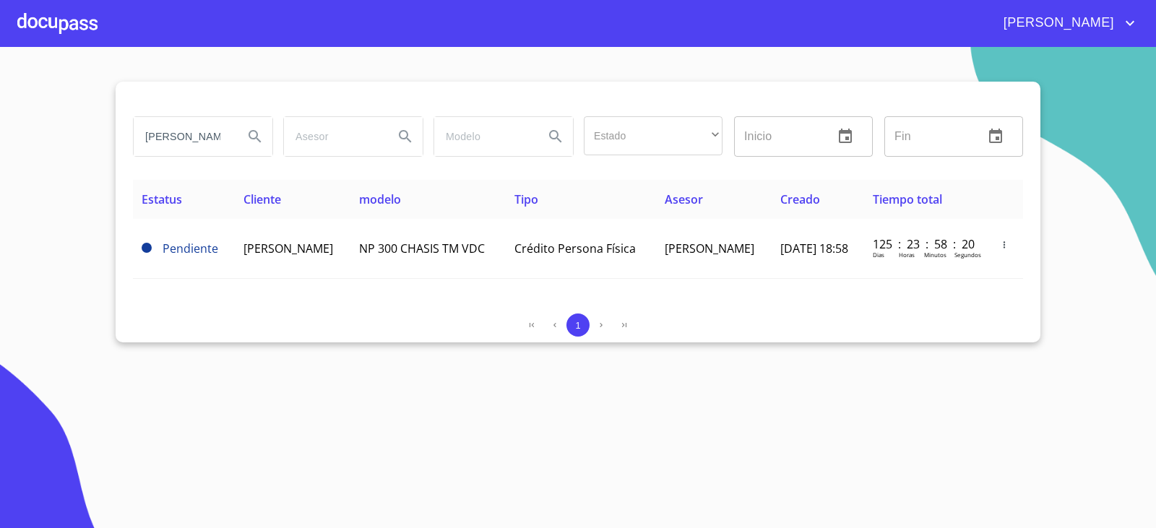
click at [186, 139] on input "TORRES LOPEZ" at bounding box center [183, 136] width 98 height 39
paste input "GRUPO ADYEHILA Y ASOCIADOS"
type input "GRUPO ADYEHILA Y ASOCIADOS"
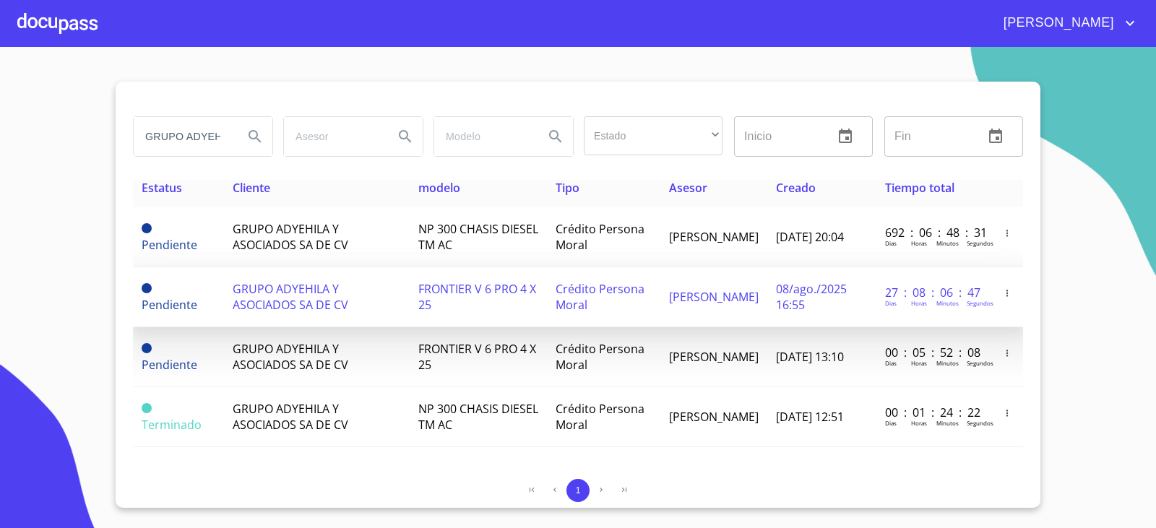
scroll to position [14, 0]
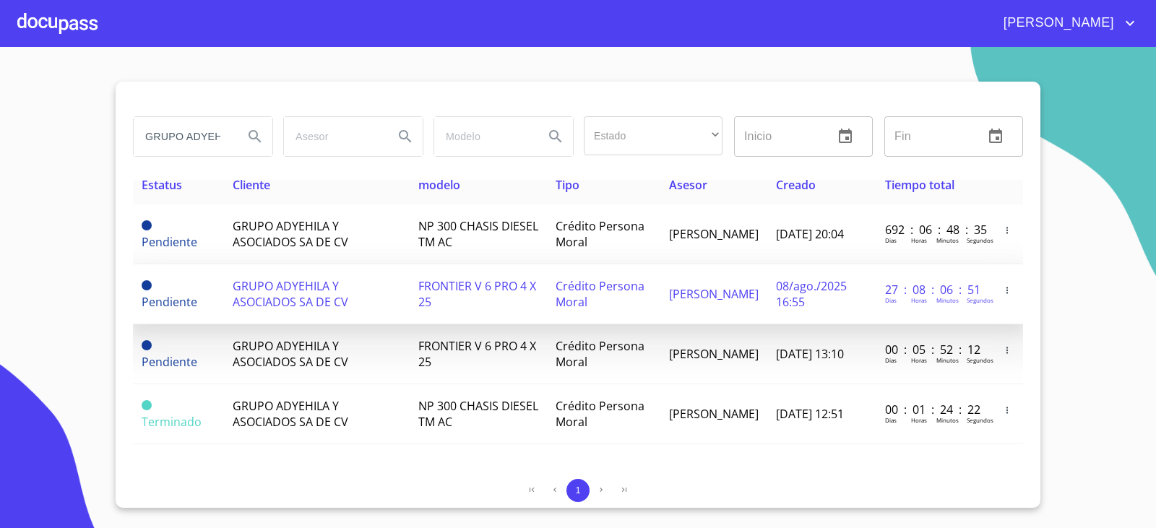
click at [320, 282] on span "GRUPO ADYEHILA Y ASOCIADOS SA DE CV" at bounding box center [291, 294] width 116 height 32
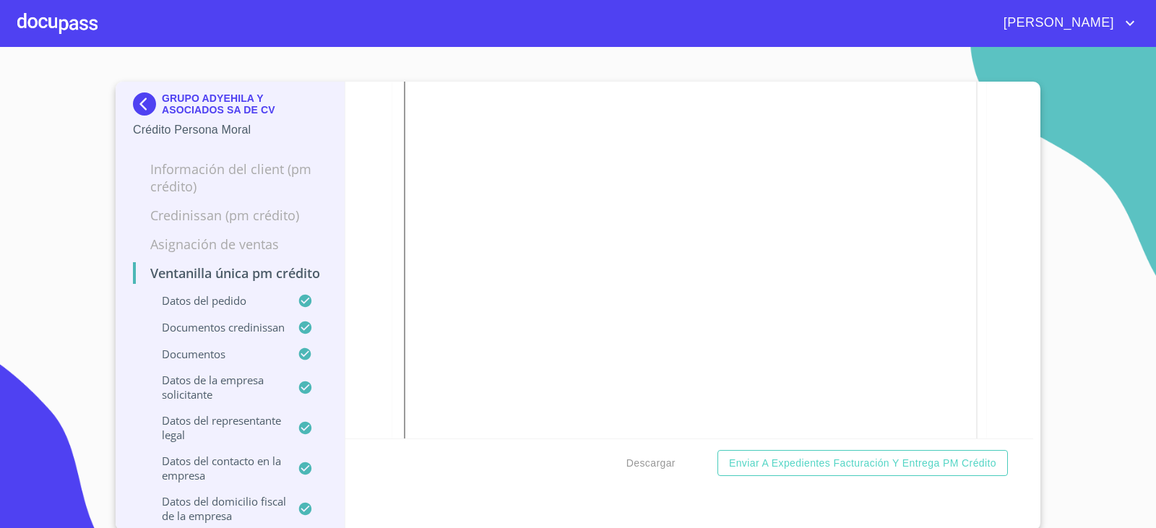
scroll to position [13158, 0]
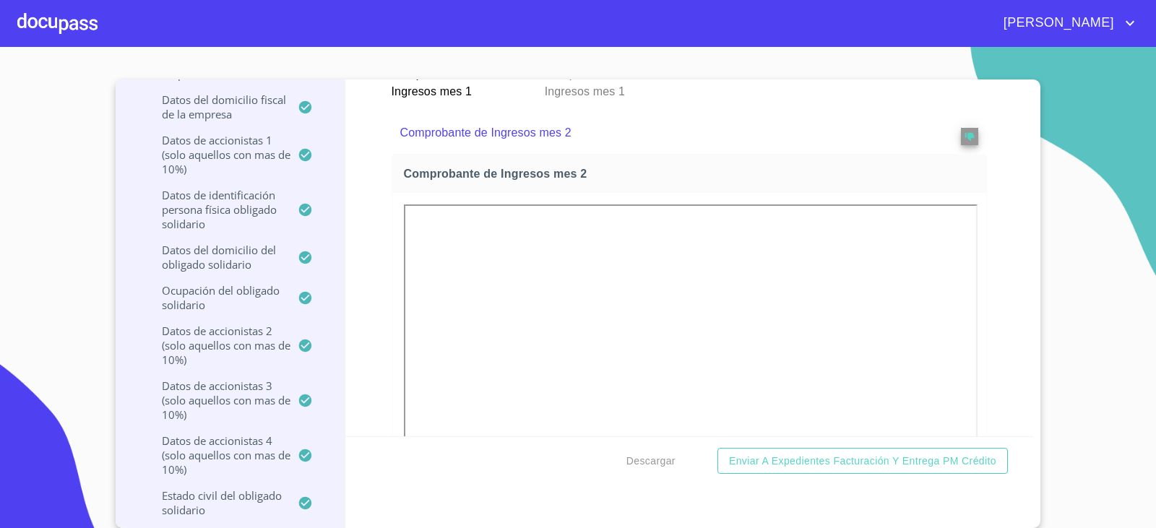
scroll to position [2358, 0]
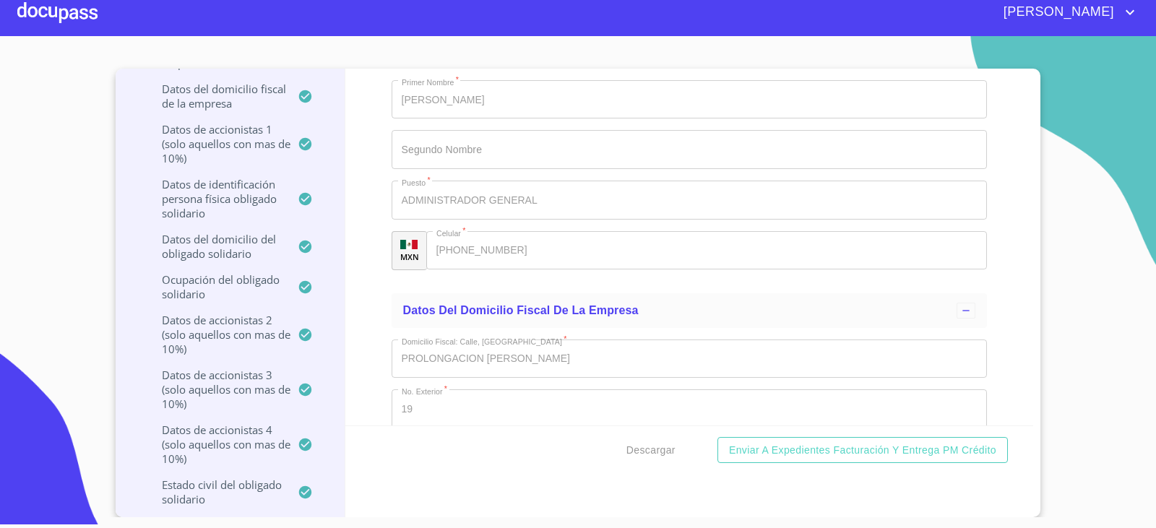
scroll to position [12259, 0]
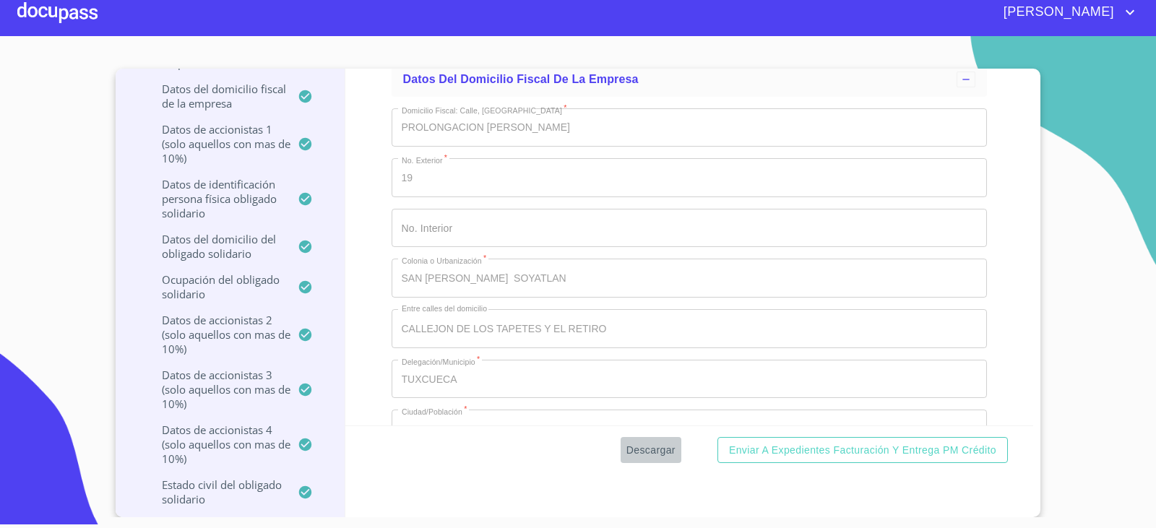
click at [665, 441] on span "Descargar" at bounding box center [650, 450] width 49 height 18
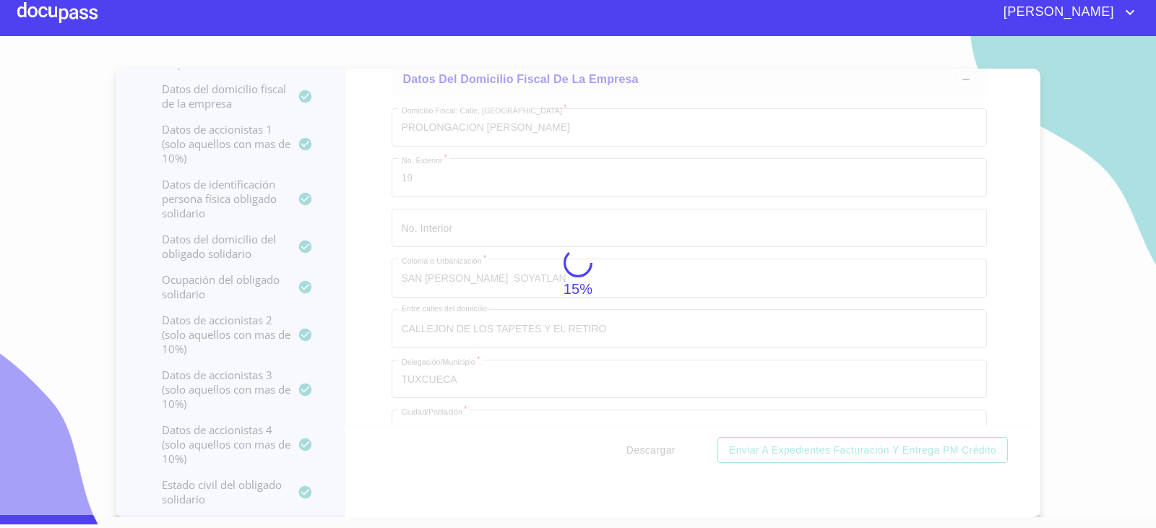
scroll to position [0, 0]
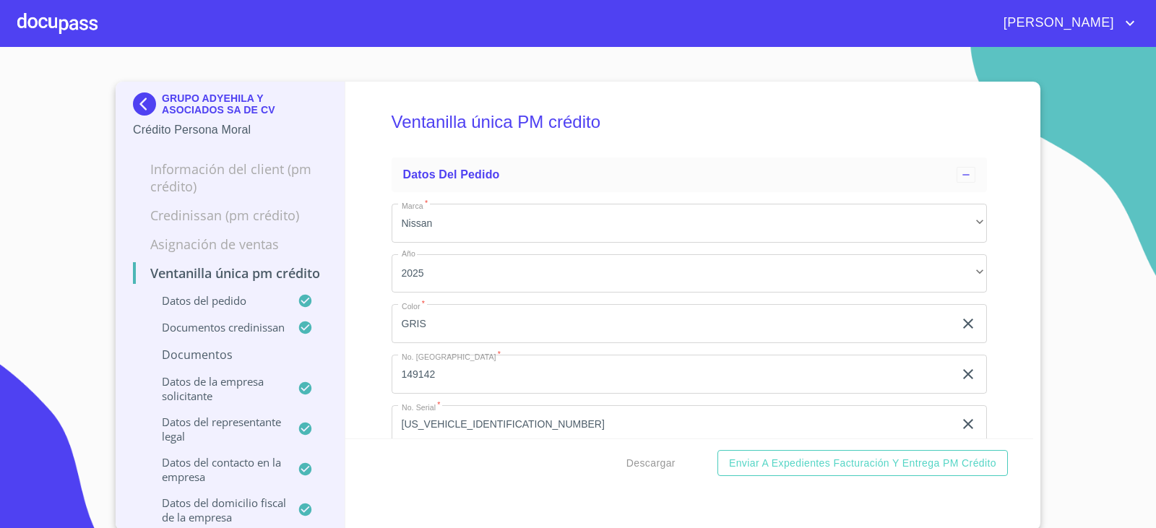
click at [140, 92] on img at bounding box center [147, 103] width 29 height 23
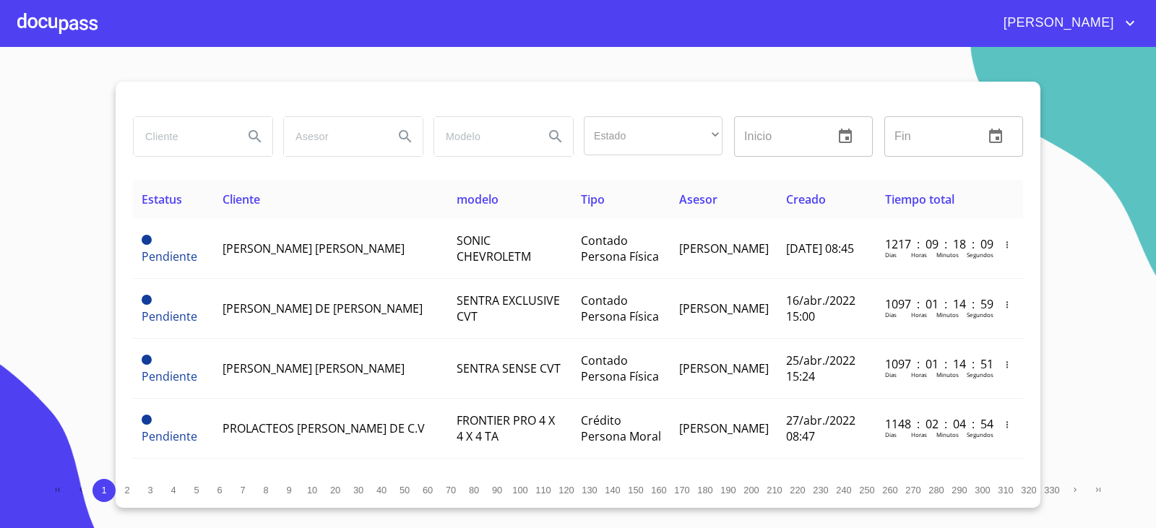
click at [210, 152] on input "search" at bounding box center [183, 136] width 98 height 39
paste input "MORH801224HJCRZC03"
type input "M"
paste input "ADYEHILA Y ASOCIADOS"
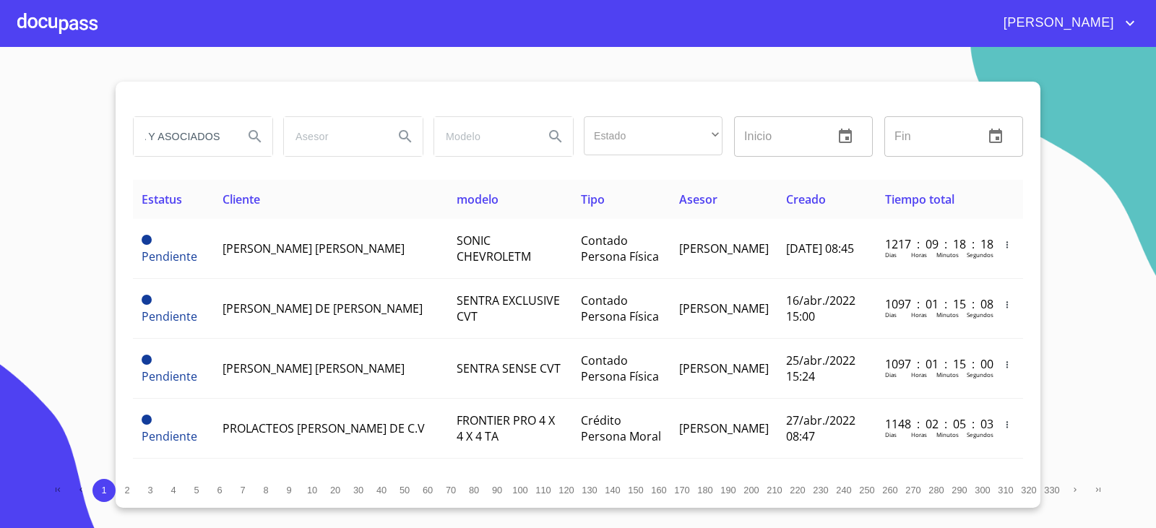
type input "ADYEHILA Y ASOCIADOS"
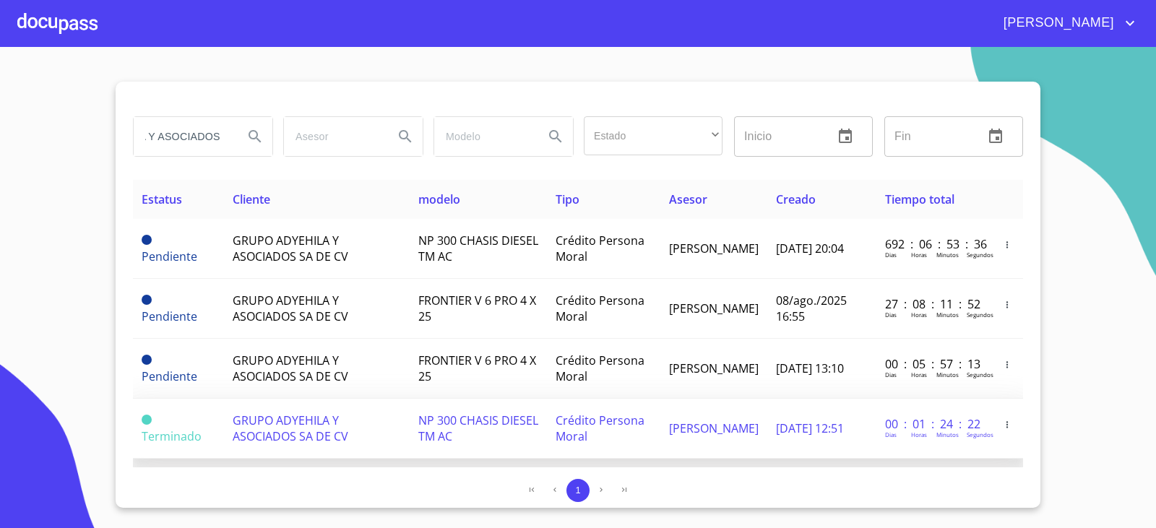
click at [403, 444] on td "GRUPO ADYEHILA Y ASOCIADOS SA DE CV" at bounding box center [317, 429] width 186 height 60
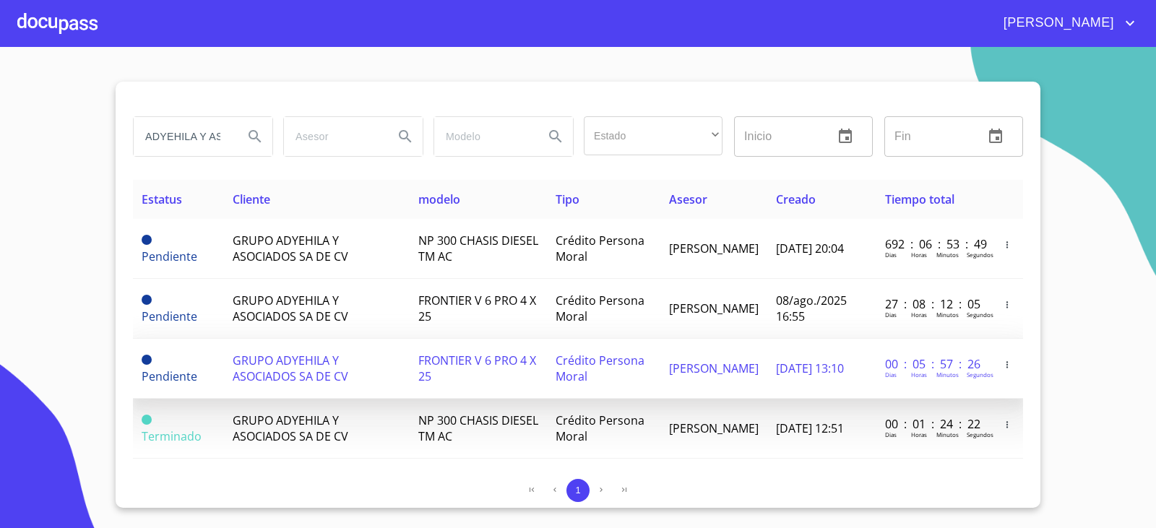
click at [548, 371] on td "FRONTIER V 6 PRO 4 X 25" at bounding box center [479, 369] width 138 height 60
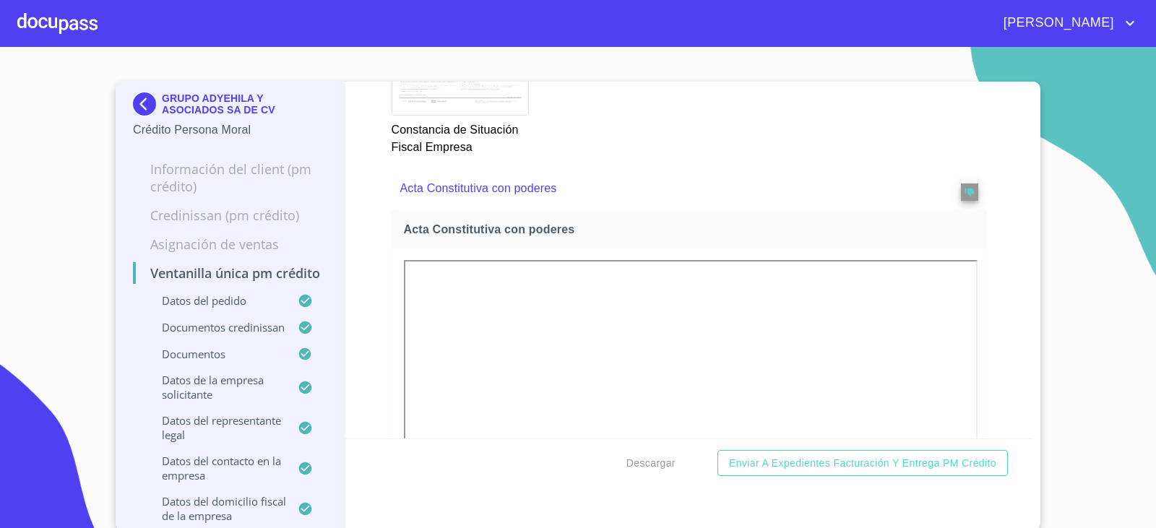
scroll to position [4443, 0]
